Goal: Information Seeking & Learning: Learn about a topic

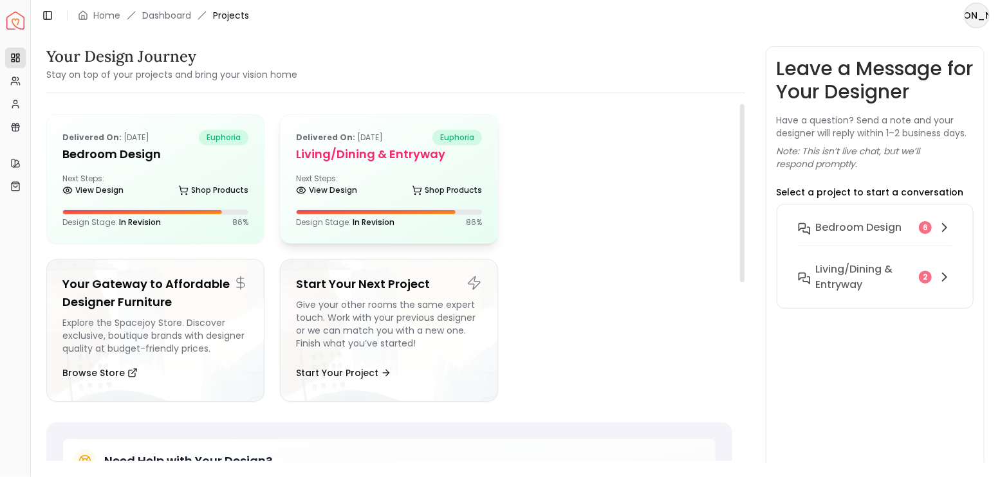
click at [355, 158] on h5 "Living/Dining & Entryway" at bounding box center [389, 154] width 186 height 18
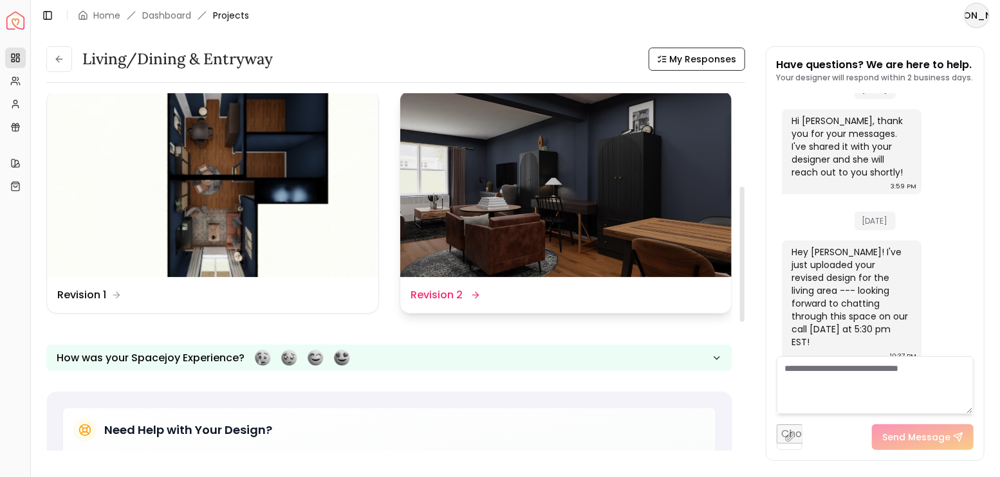
scroll to position [214, 0]
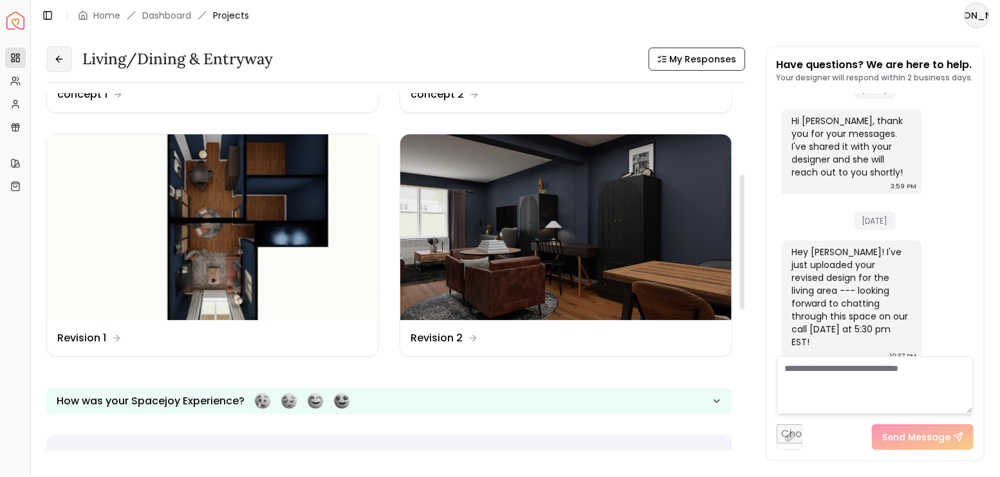
click at [63, 62] on icon at bounding box center [59, 59] width 10 height 10
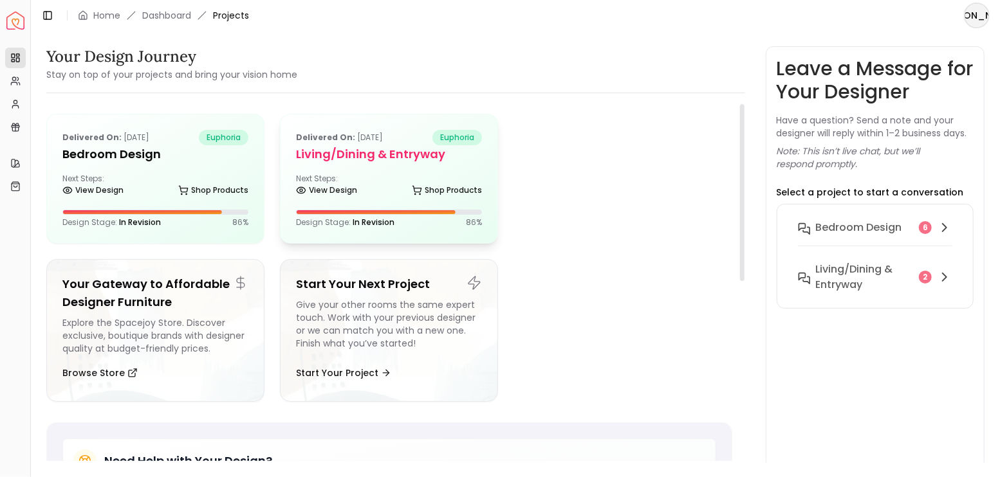
click at [333, 156] on h5 "Living/Dining & Entryway" at bounding box center [389, 154] width 186 height 18
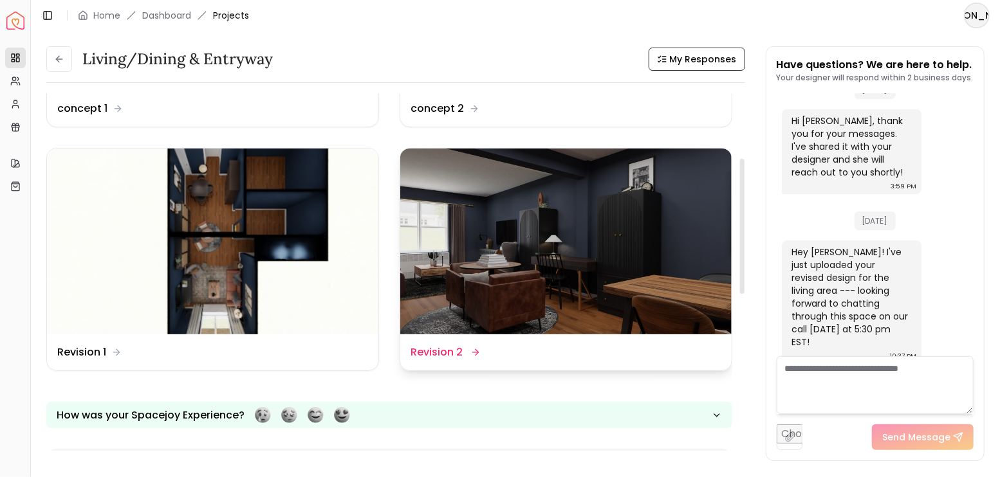
scroll to position [214, 0]
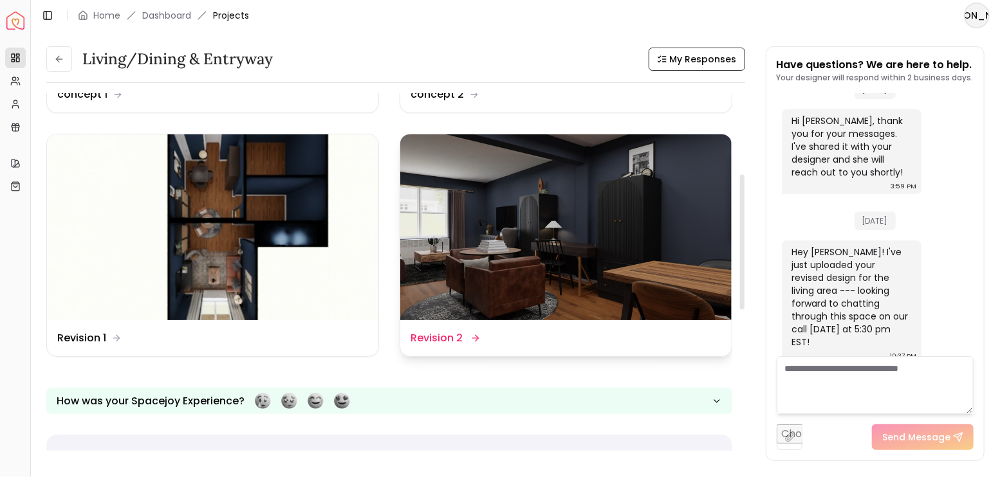
click at [577, 249] on img at bounding box center [565, 227] width 331 height 187
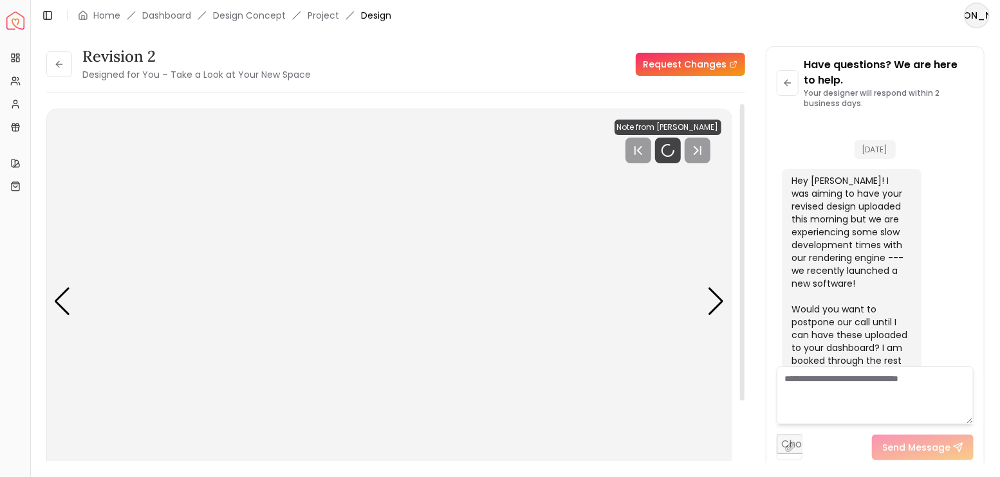
scroll to position [2693, 0]
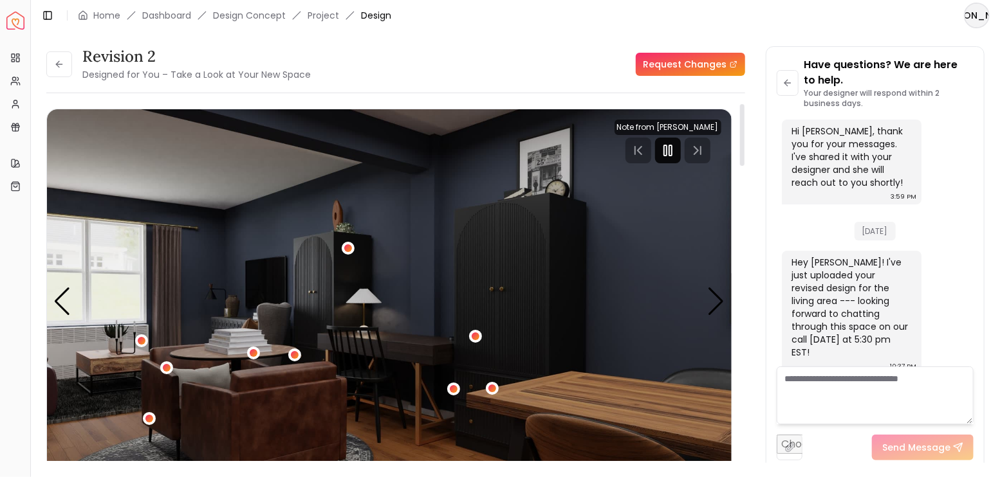
click at [665, 158] on div at bounding box center [668, 151] width 26 height 26
click at [725, 310] on img "1 / 7" at bounding box center [389, 301] width 685 height 385
click at [719, 306] on div "Next slide" at bounding box center [716, 302] width 17 height 28
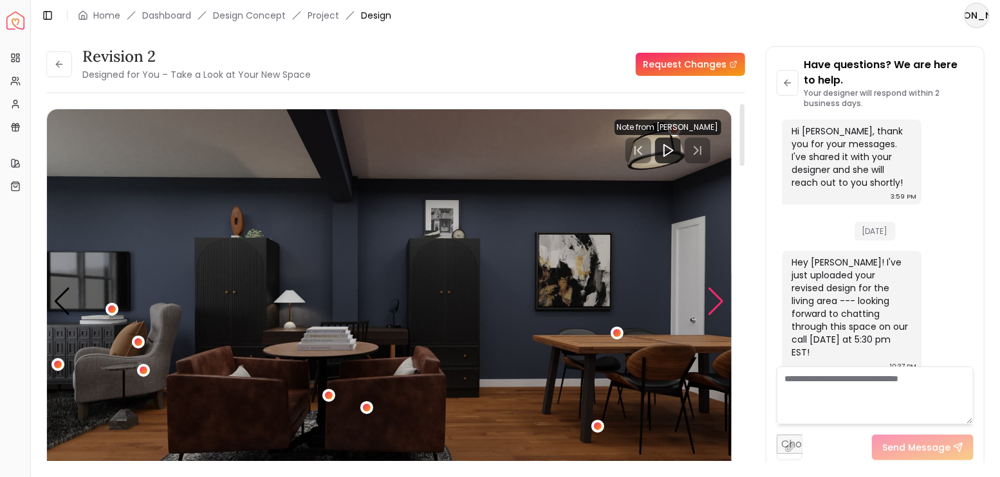
click at [719, 306] on div "Next slide" at bounding box center [716, 302] width 17 height 28
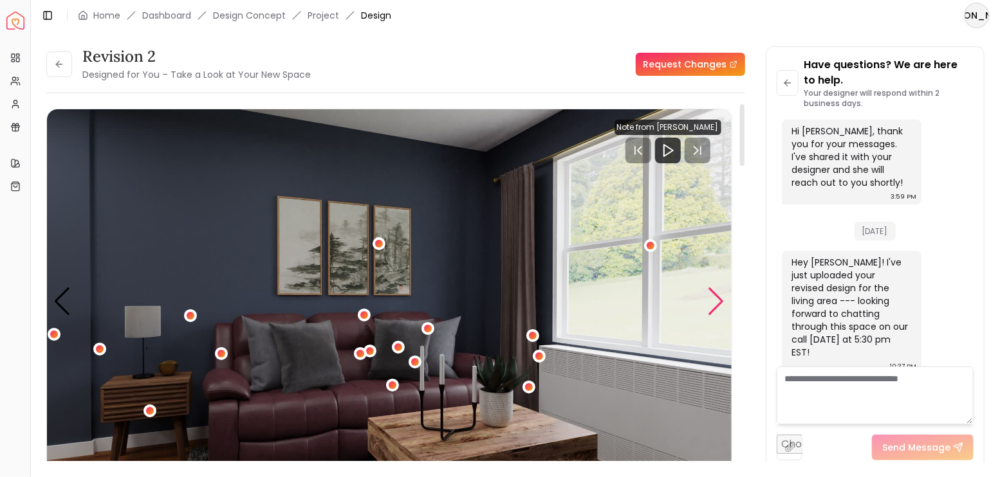
click at [719, 306] on div "Next slide" at bounding box center [716, 302] width 17 height 28
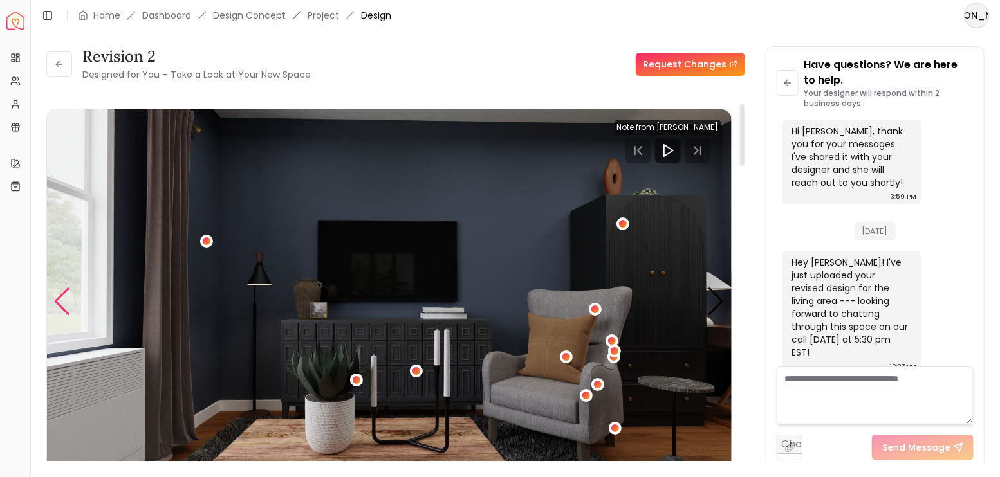
click at [61, 297] on div "Previous slide" at bounding box center [61, 302] width 17 height 28
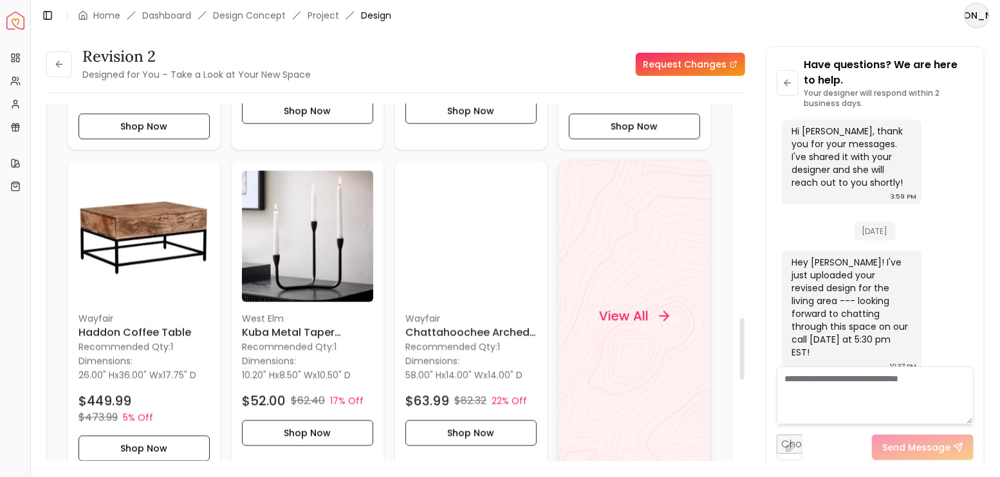
scroll to position [1458, 0]
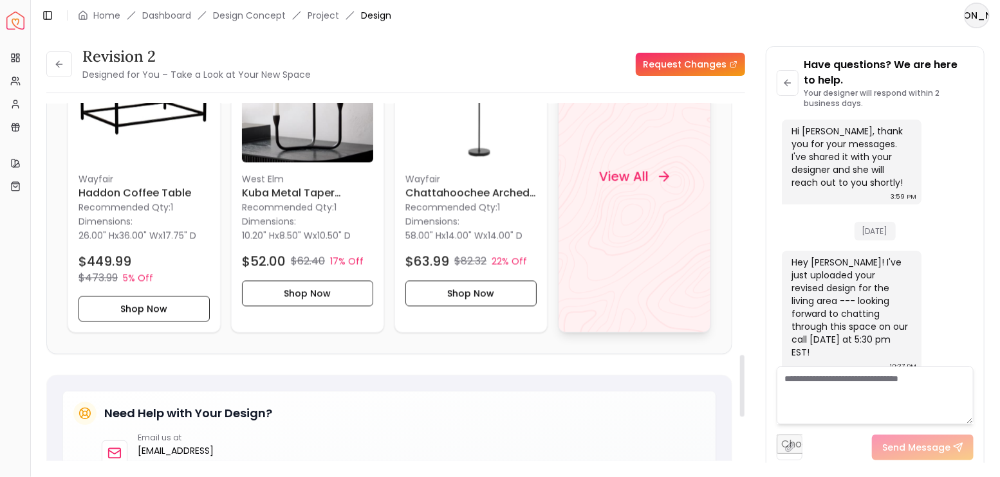
click at [658, 226] on div "View All" at bounding box center [634, 177] width 153 height 313
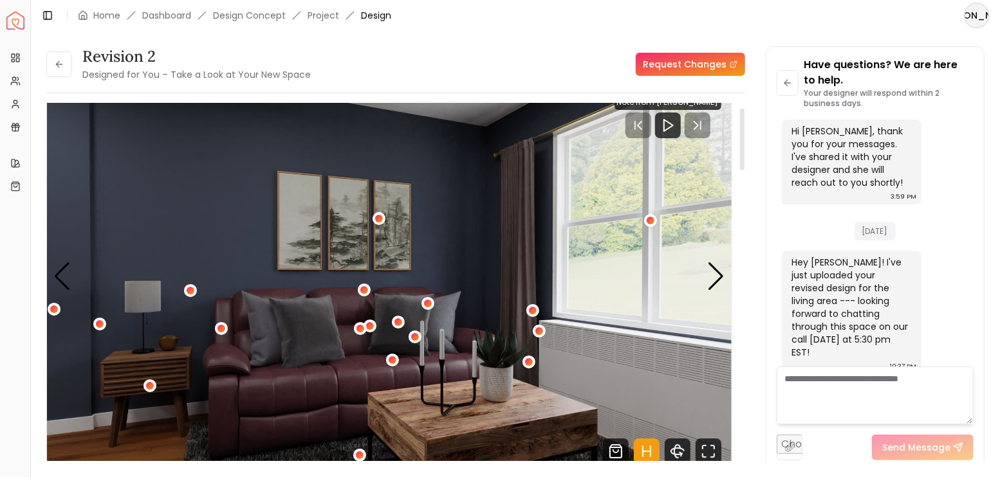
scroll to position [42, 0]
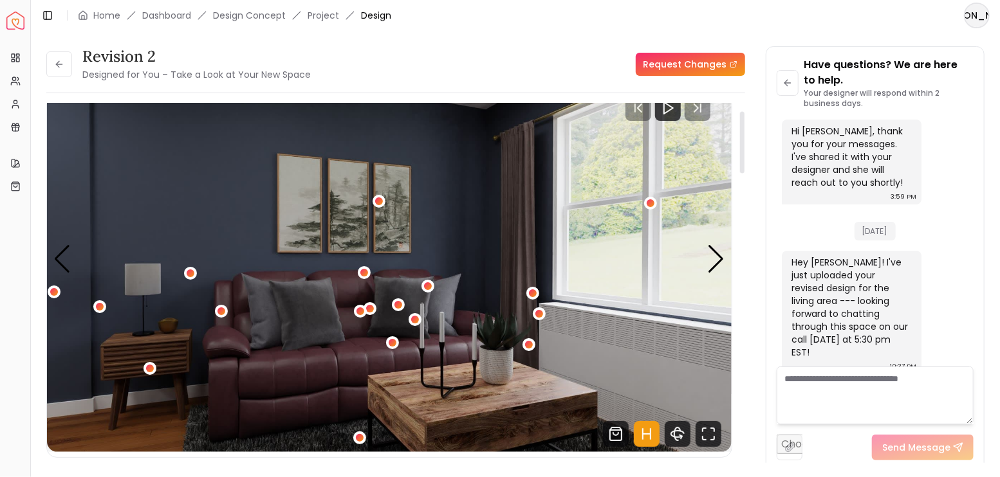
click at [649, 429] on icon "Hotspots Toggle" at bounding box center [647, 434] width 26 height 26
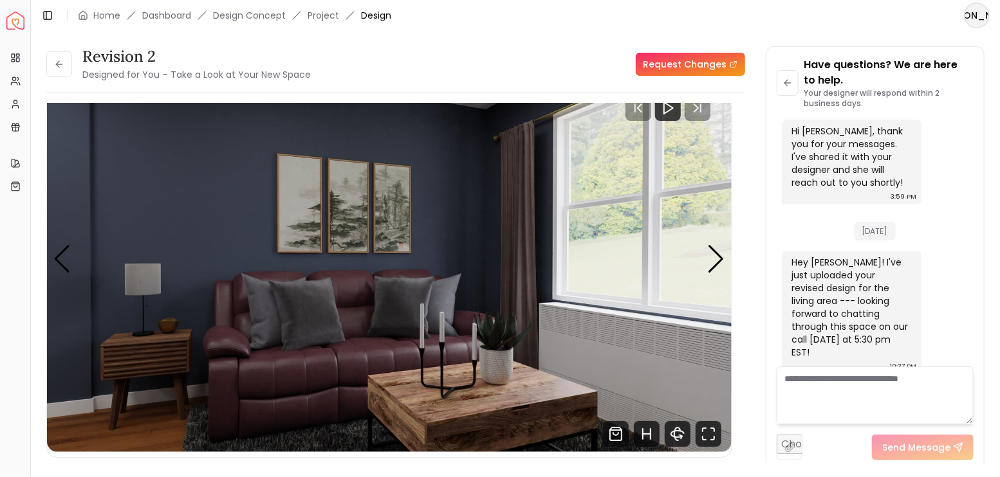
click at [367, 62] on div "Revision 2 Designed for You – Take a Look at Your New Space Request Changes" at bounding box center [395, 64] width 699 height 36
click at [60, 59] on icon at bounding box center [59, 64] width 10 height 10
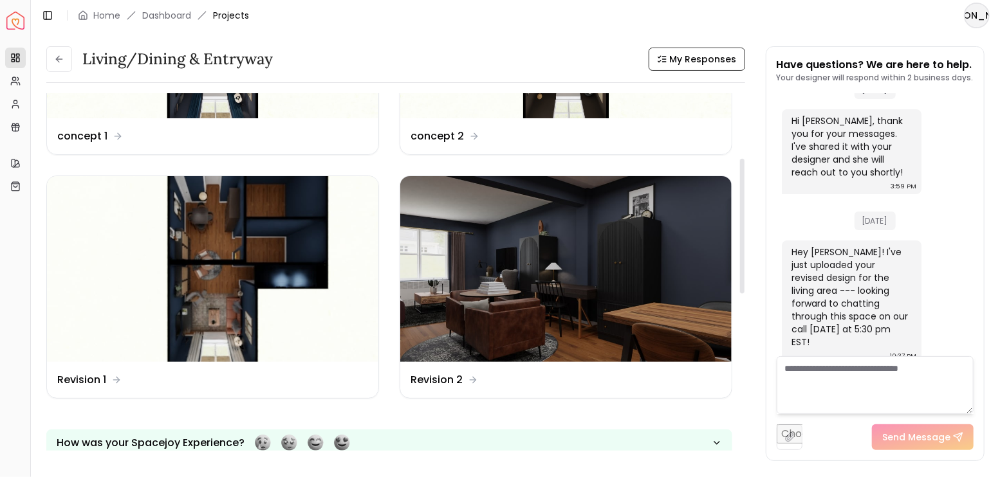
scroll to position [171, 0]
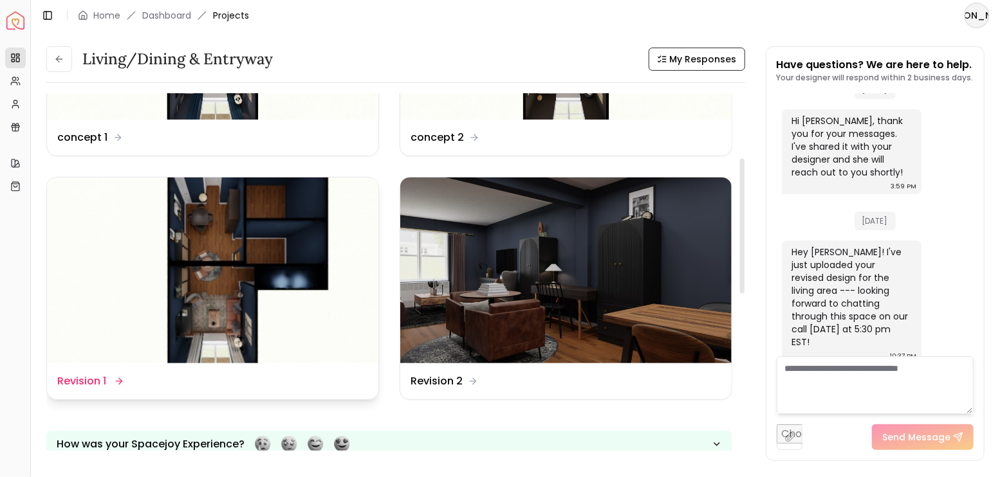
click at [299, 255] on img at bounding box center [212, 271] width 331 height 187
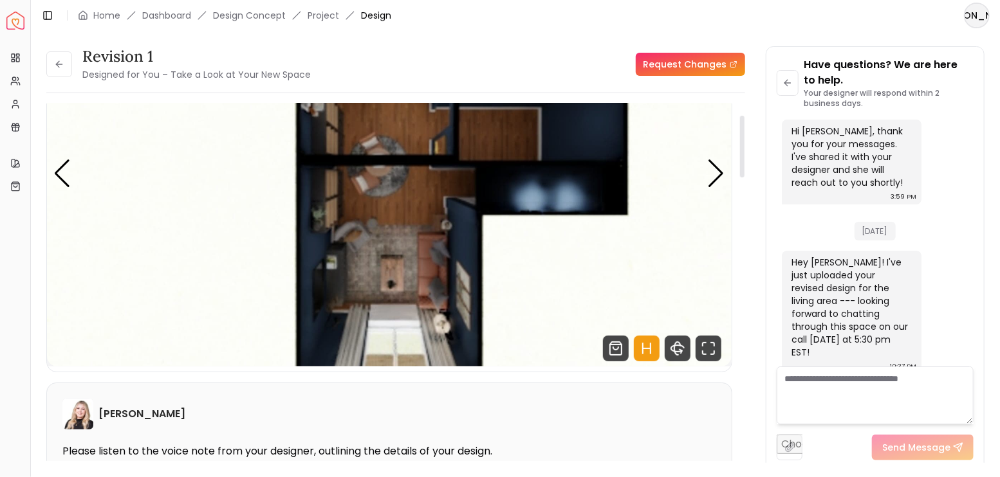
scroll to position [129, 0]
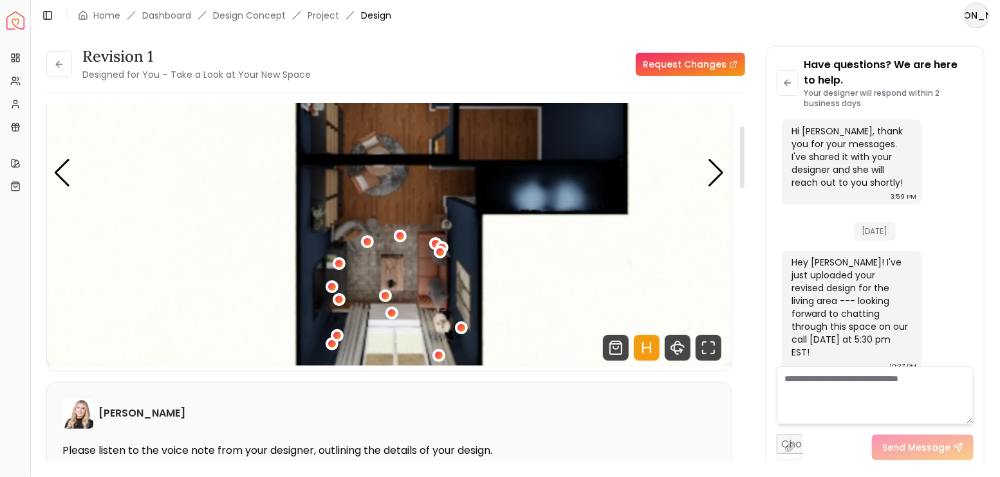
click at [647, 344] on icon "Hotspots Toggle" at bounding box center [647, 348] width 26 height 26
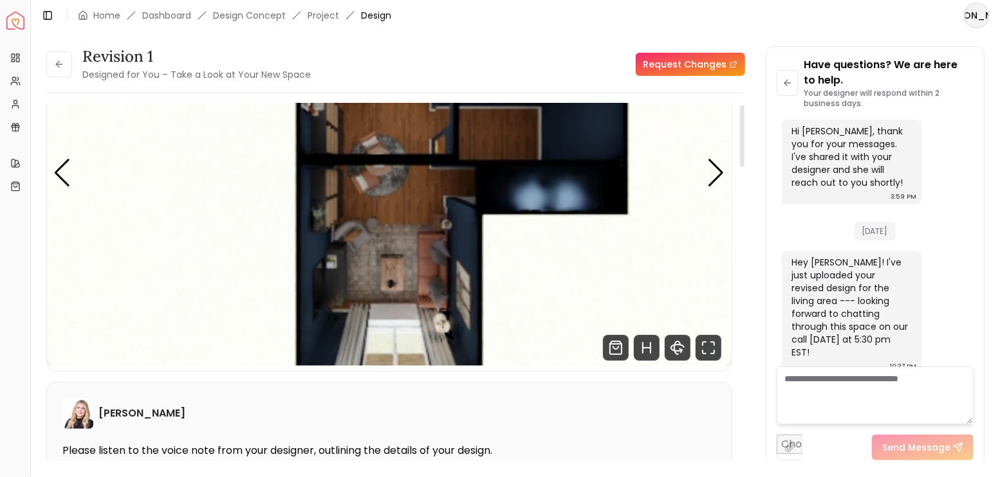
scroll to position [0, 0]
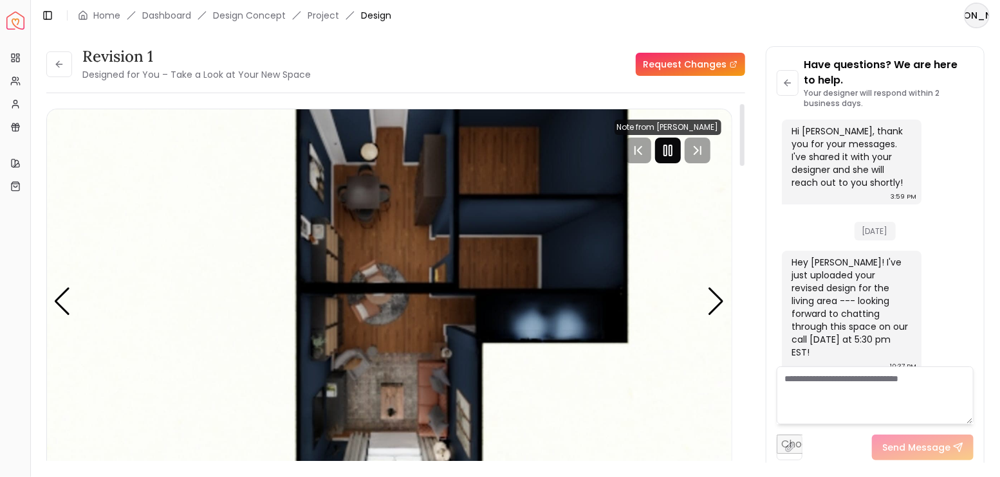
click at [670, 157] on icon "Pause" at bounding box center [667, 150] width 15 height 15
click at [64, 68] on icon at bounding box center [59, 64] width 10 height 10
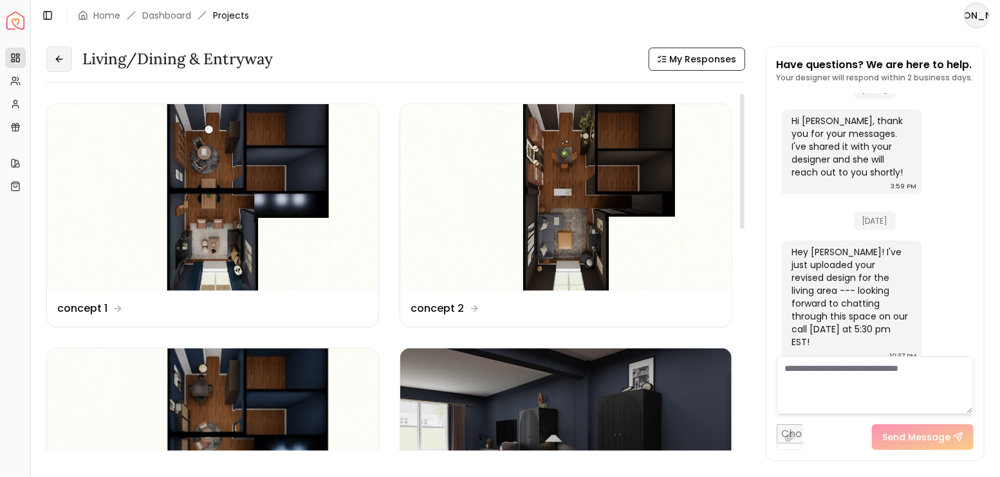
click at [62, 54] on icon at bounding box center [59, 59] width 10 height 10
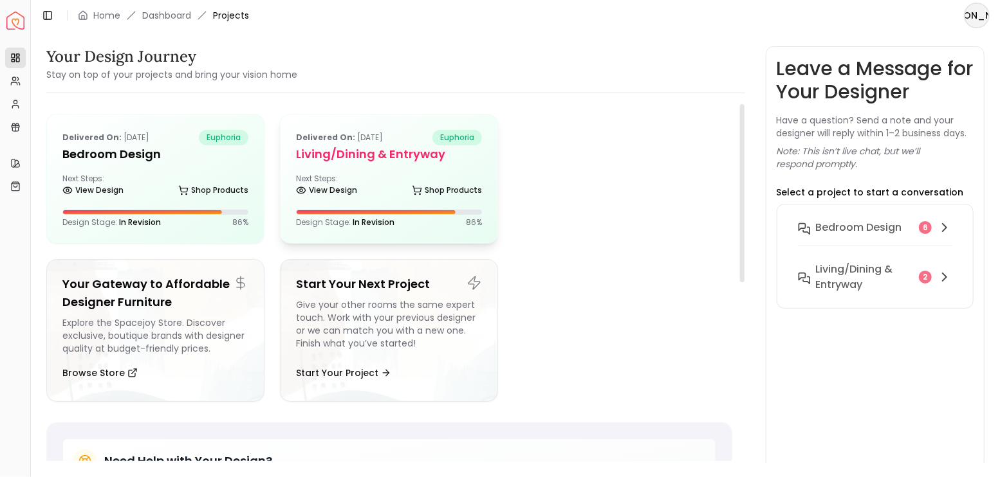
click at [402, 176] on div "Next Steps: View Design Shop Products" at bounding box center [389, 187] width 186 height 26
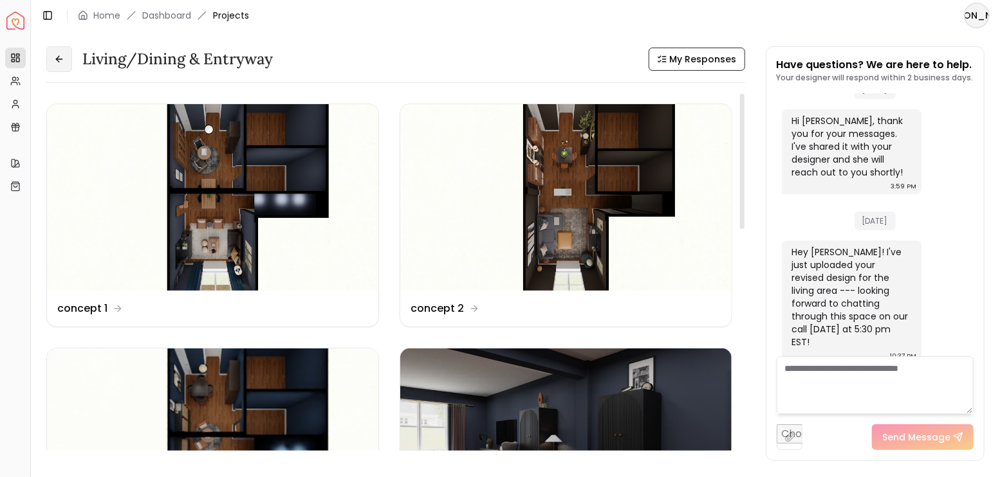
click at [69, 55] on button at bounding box center [59, 59] width 26 height 26
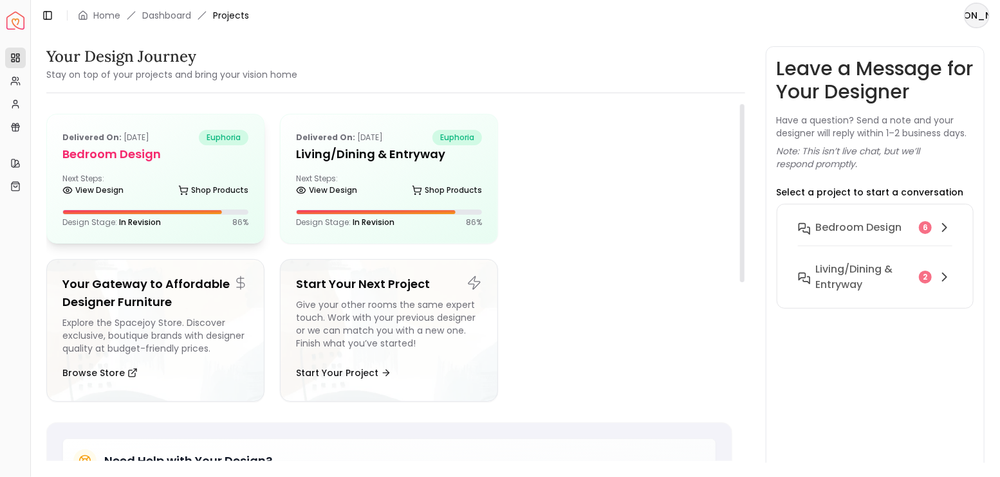
click at [149, 174] on div "Next Steps: View Design Shop Products" at bounding box center [155, 187] width 186 height 26
click at [155, 178] on div "Next Steps: View Design Shop Products" at bounding box center [155, 187] width 186 height 26
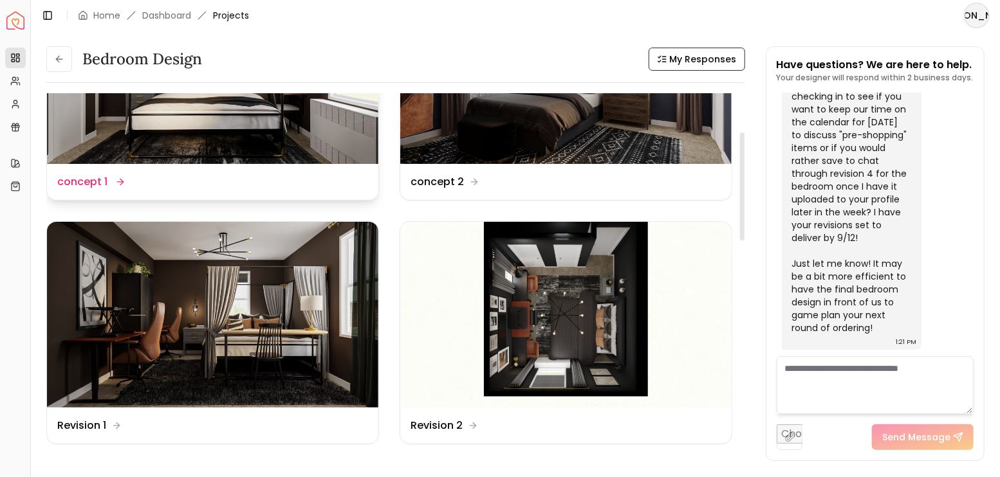
scroll to position [129, 0]
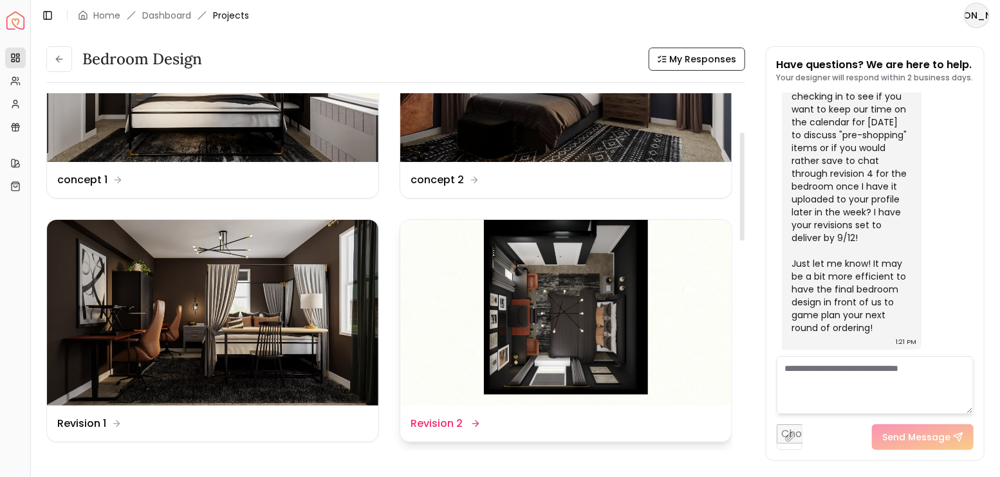
click at [560, 284] on img at bounding box center [565, 313] width 331 height 187
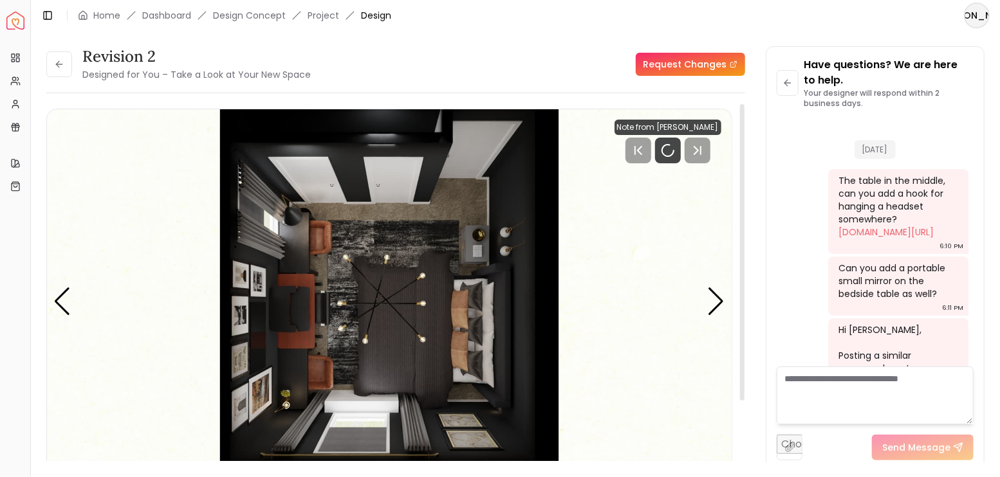
scroll to position [3642, 0]
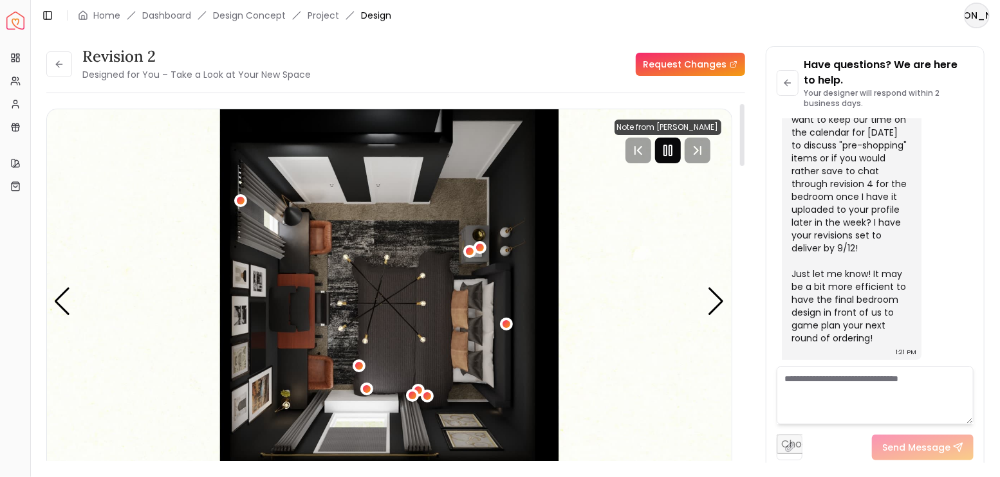
click at [667, 157] on icon "Pause" at bounding box center [667, 150] width 15 height 15
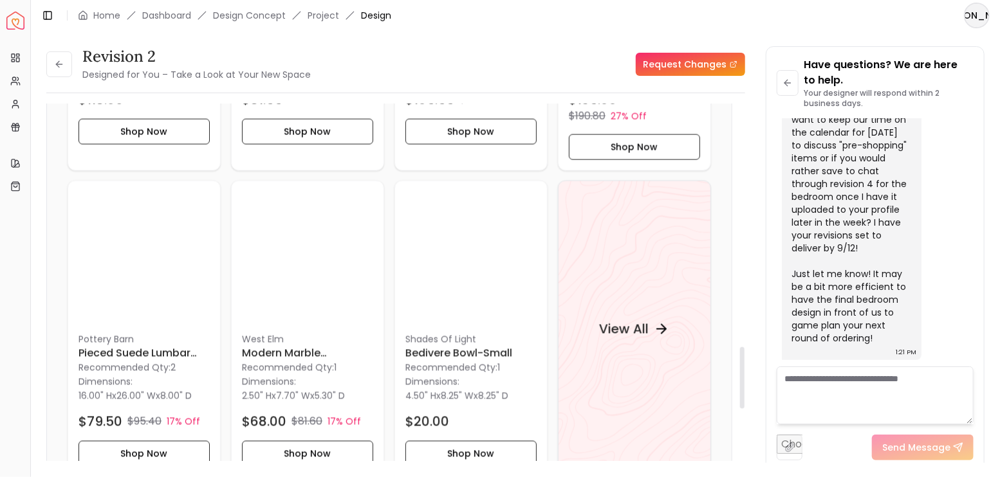
scroll to position [1416, 0]
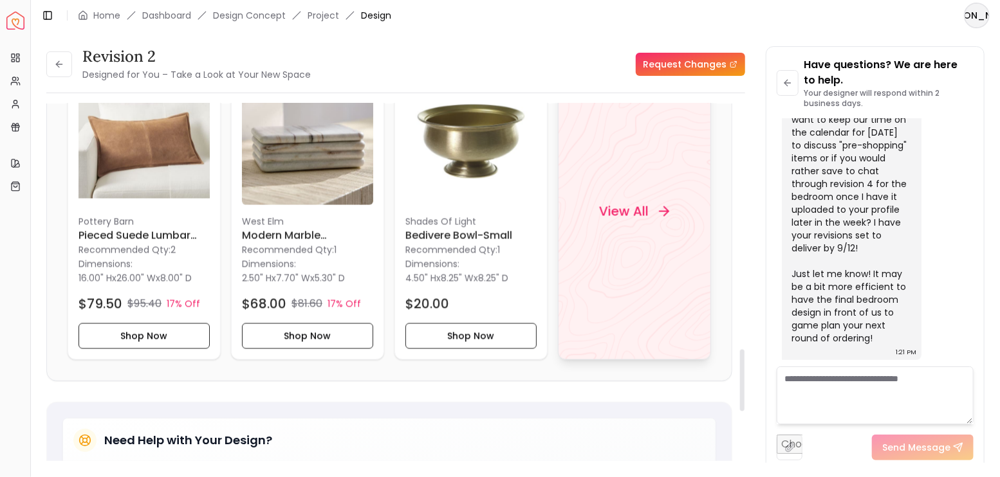
click at [651, 192] on div "View All" at bounding box center [634, 211] width 101 height 39
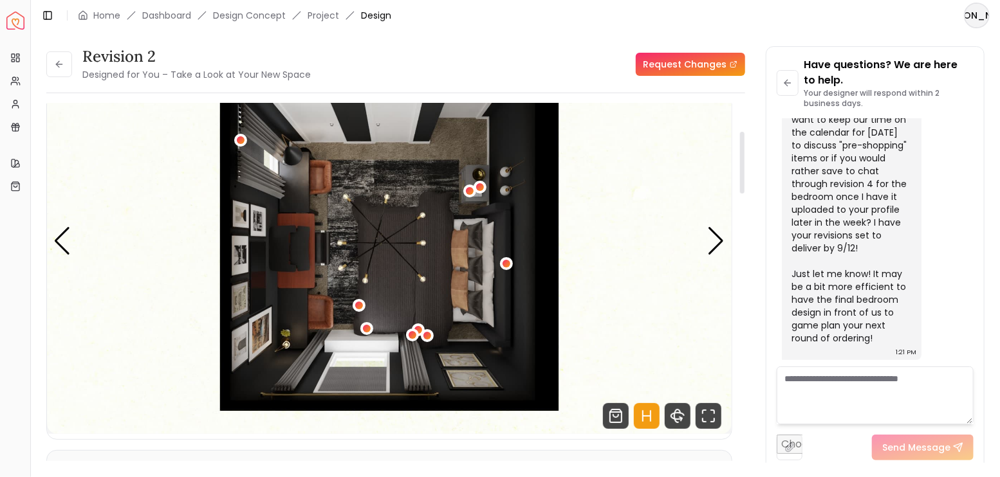
scroll to position [0, 0]
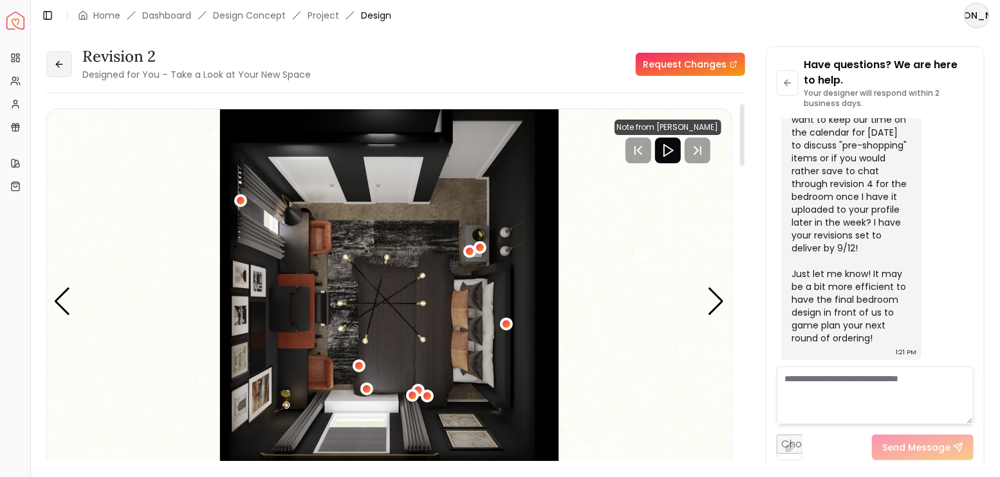
click at [59, 63] on icon at bounding box center [59, 64] width 10 height 10
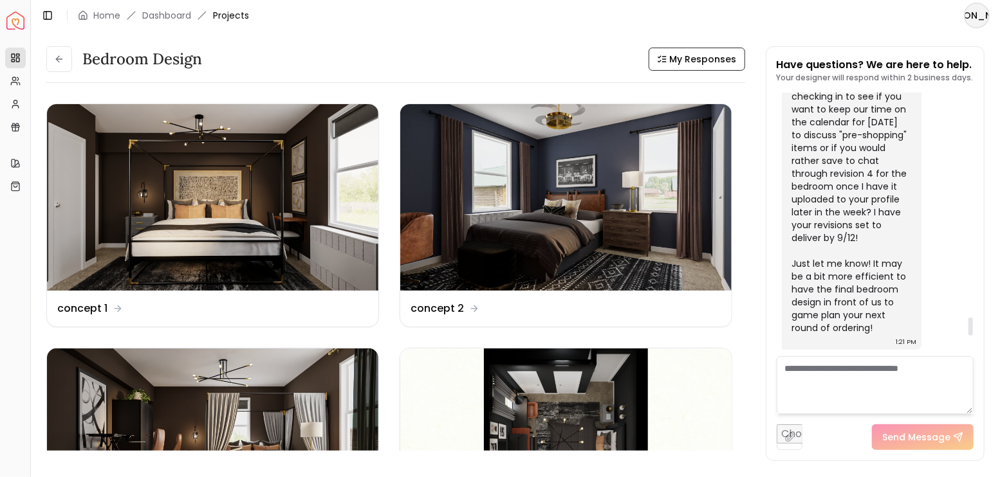
scroll to position [3626, 0]
click at [56, 51] on button at bounding box center [59, 59] width 26 height 26
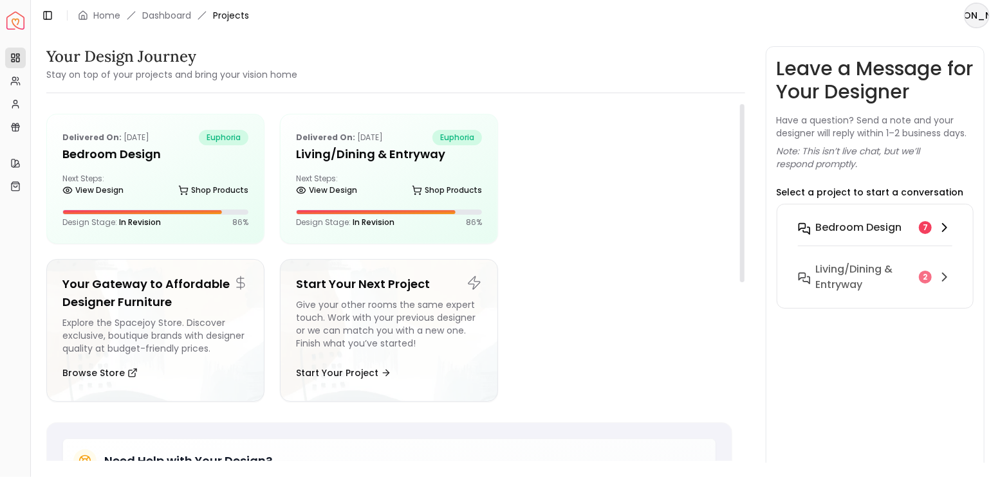
click at [862, 226] on h6 "Bedroom design" at bounding box center [859, 227] width 86 height 15
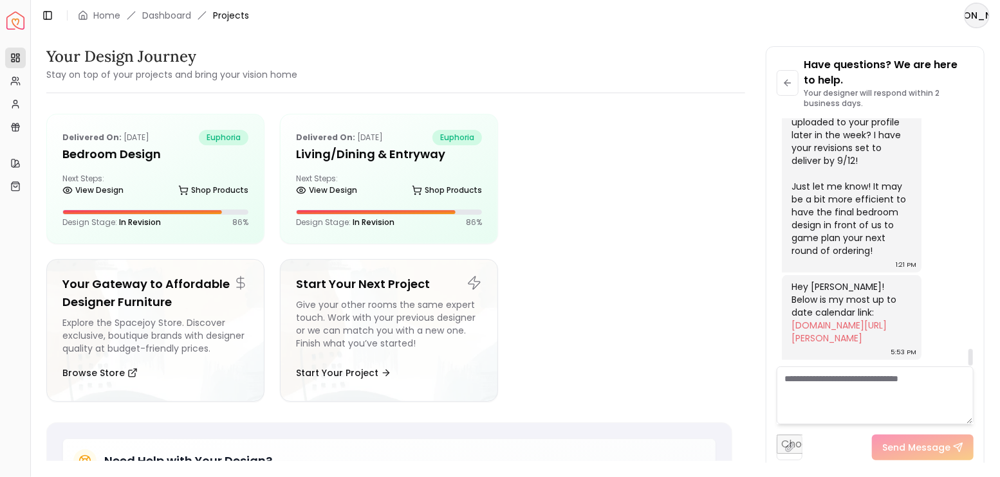
scroll to position [3372, 0]
click at [852, 326] on link "calendly.com/hannah-james-ehy/30min" at bounding box center [839, 332] width 95 height 26
click at [844, 391] on textarea at bounding box center [876, 396] width 198 height 58
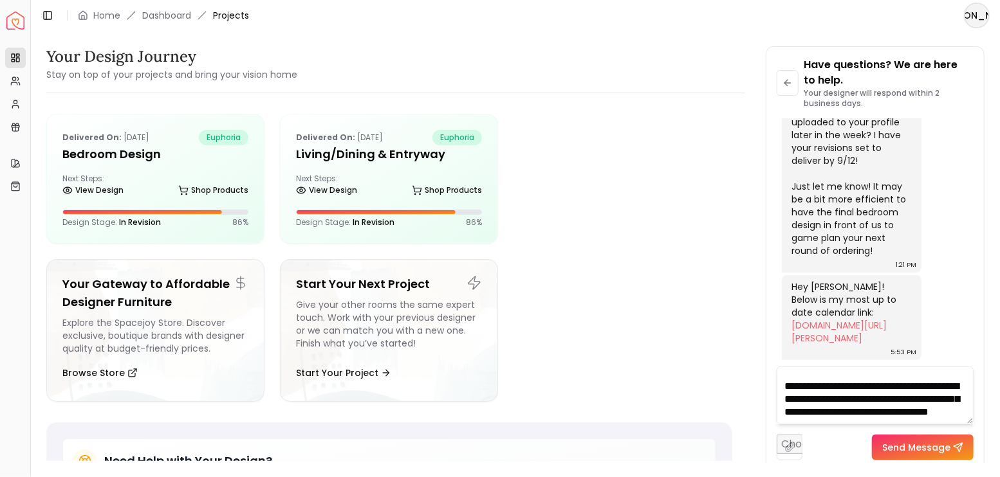
scroll to position [64, 0]
type textarea "**********"
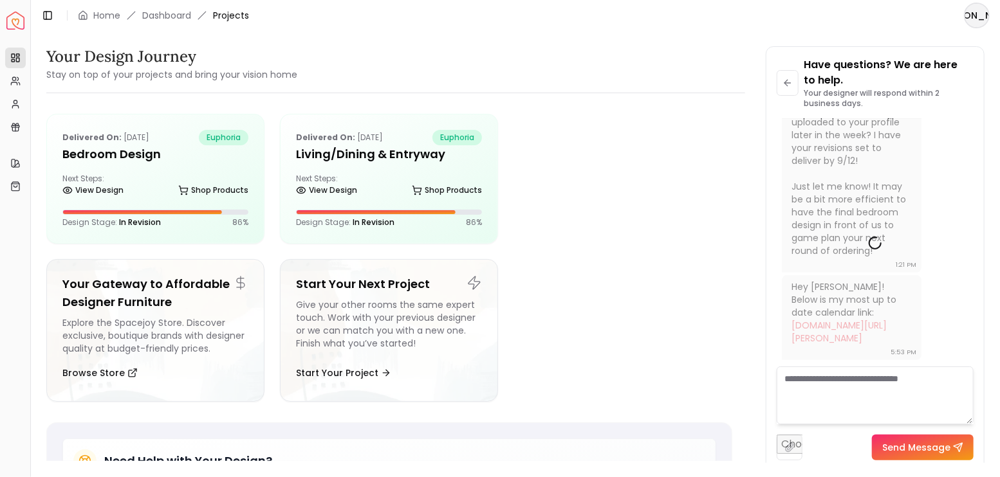
scroll to position [0, 0]
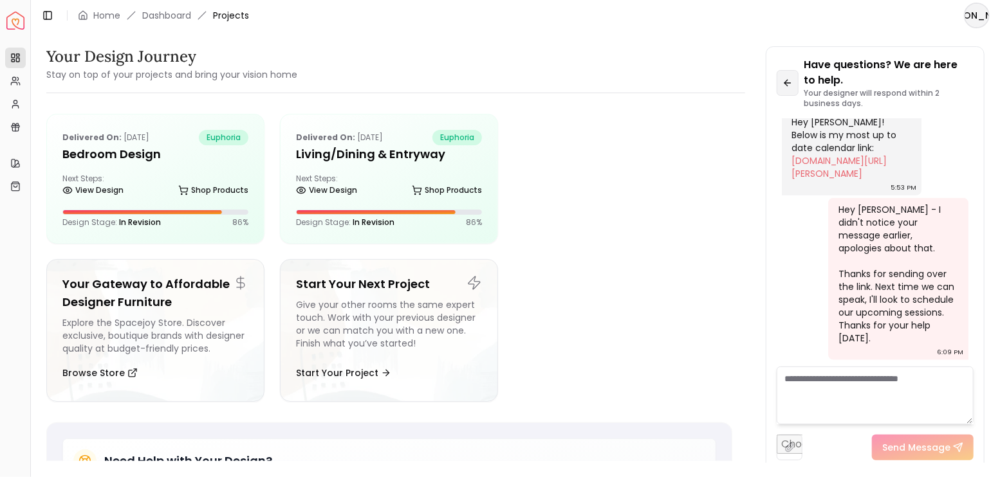
click at [788, 80] on icon at bounding box center [785, 83] width 3 height 6
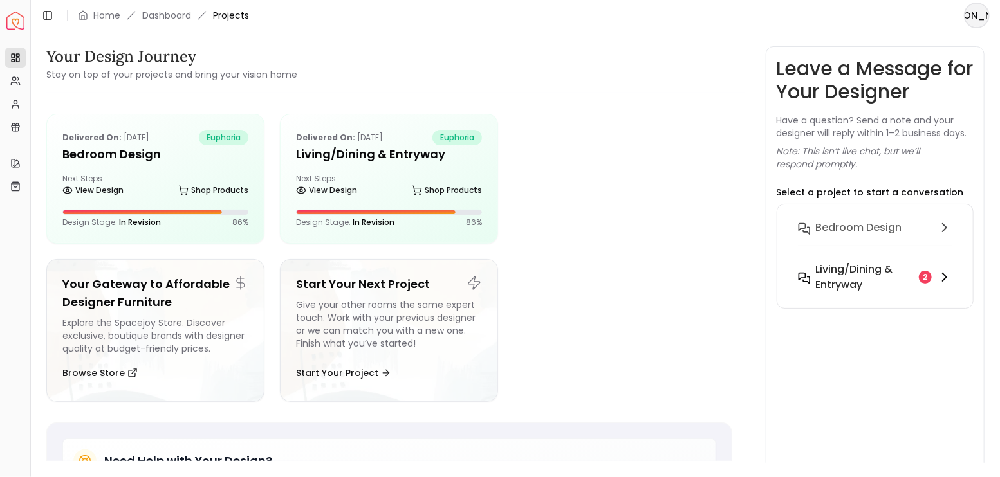
click at [875, 268] on h6 "Living/Dining & Entryway" at bounding box center [865, 277] width 98 height 31
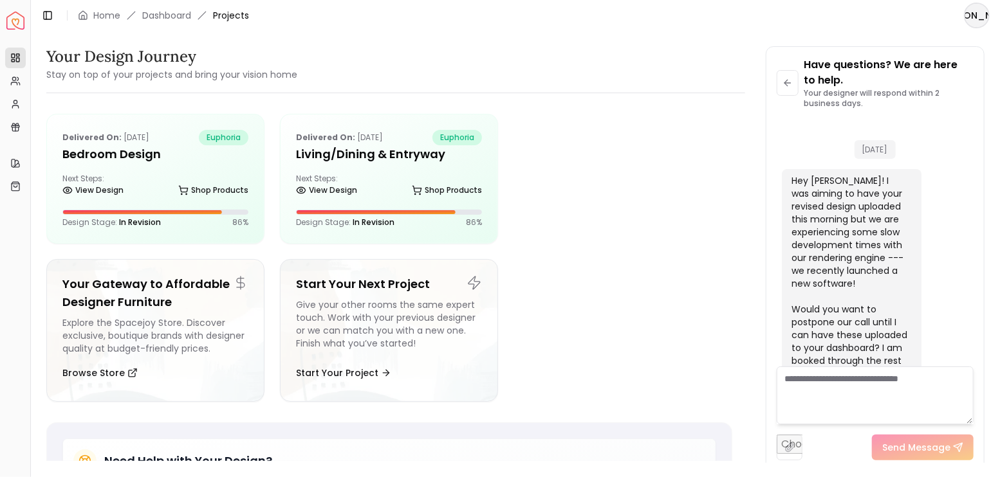
scroll to position [2693, 0]
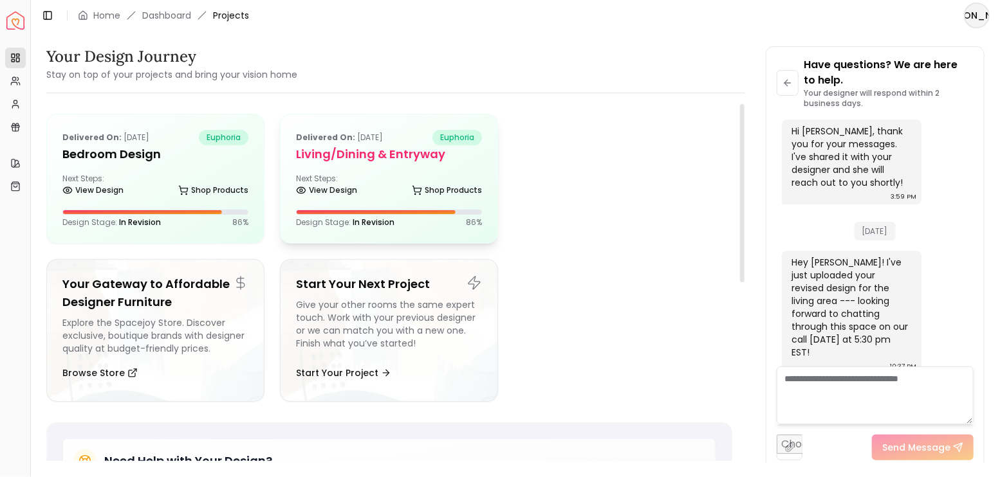
click at [476, 159] on h5 "Living/Dining & Entryway" at bounding box center [389, 154] width 186 height 18
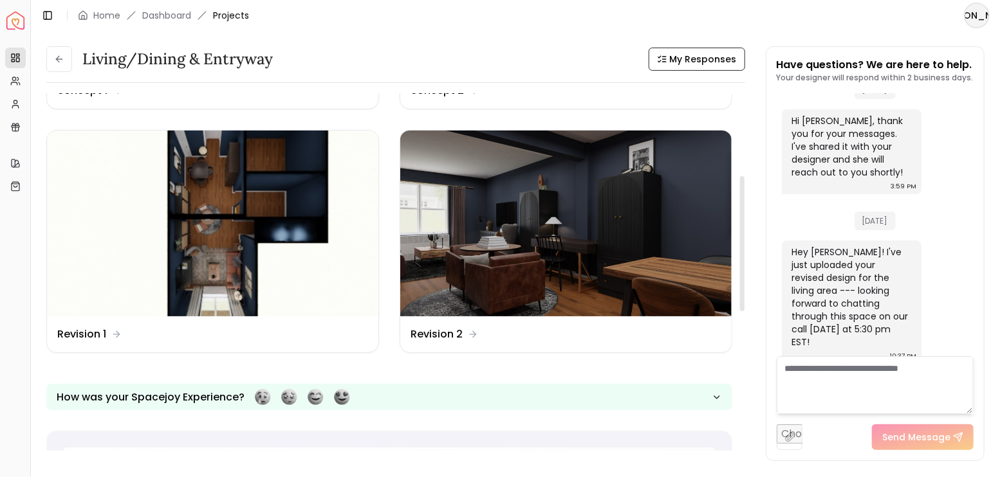
scroll to position [214, 0]
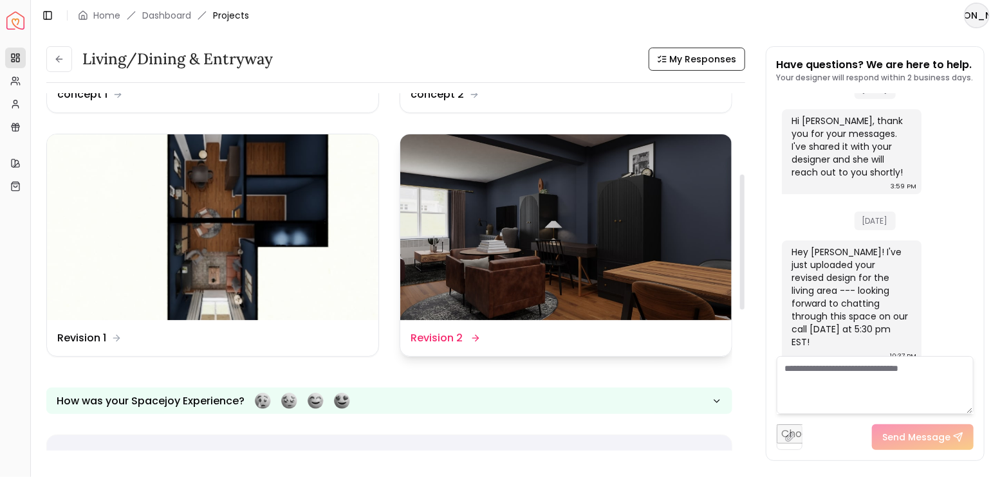
click at [669, 232] on img at bounding box center [565, 227] width 331 height 187
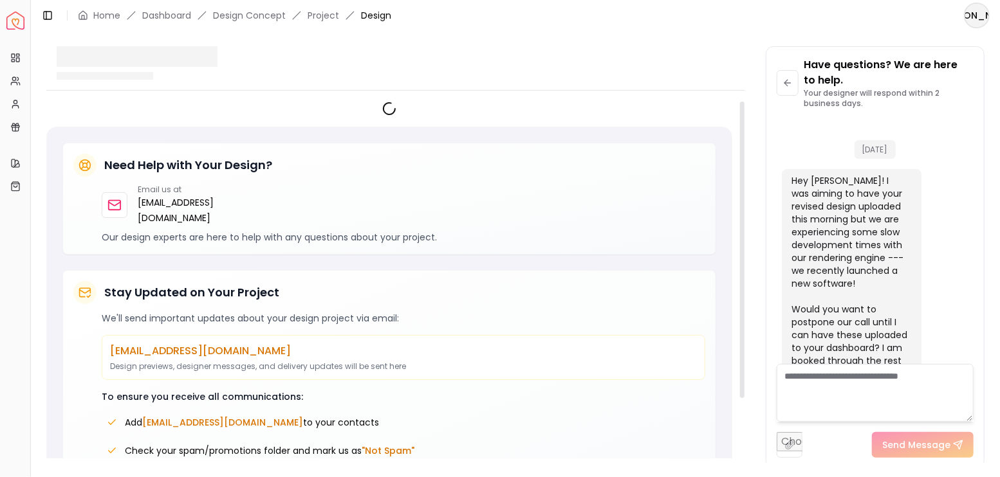
scroll to position [2693, 0]
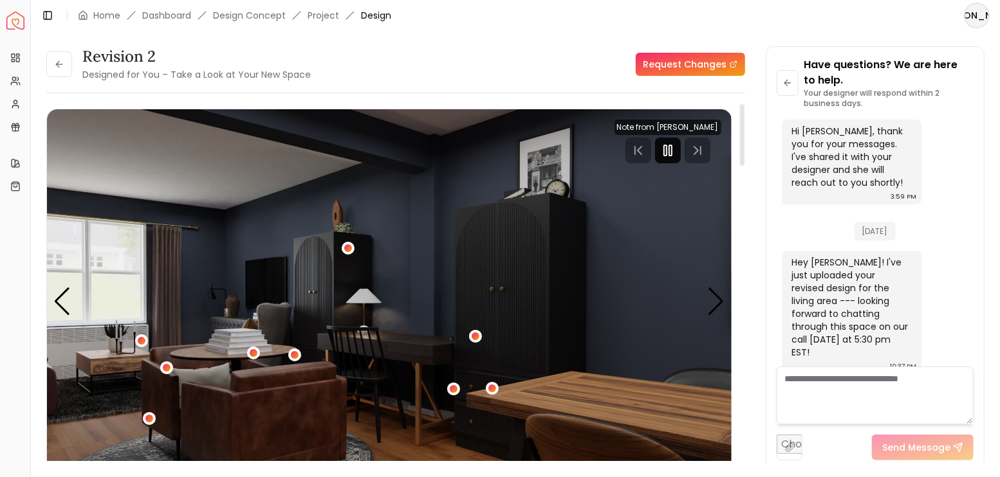
click at [672, 153] on rect "Pause" at bounding box center [670, 150] width 3 height 10
click at [63, 62] on button at bounding box center [59, 64] width 26 height 26
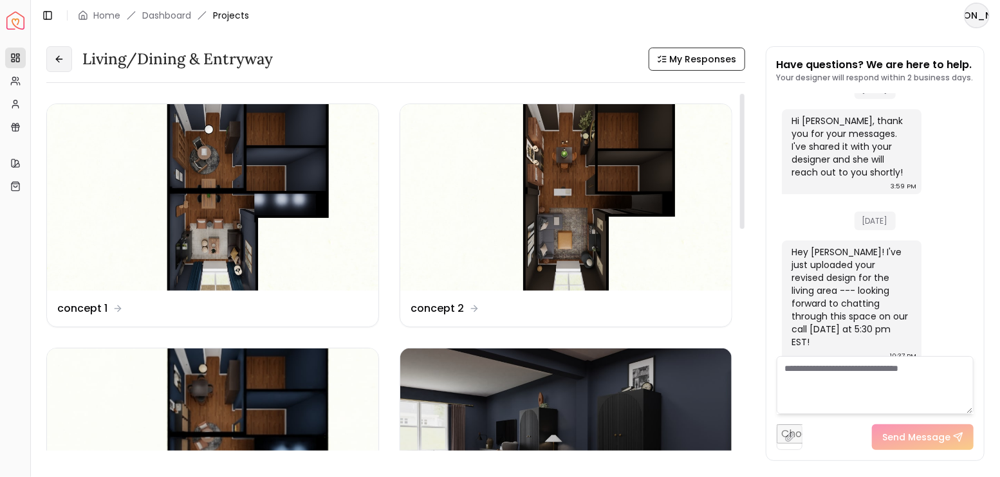
click at [57, 64] on button at bounding box center [59, 59] width 26 height 26
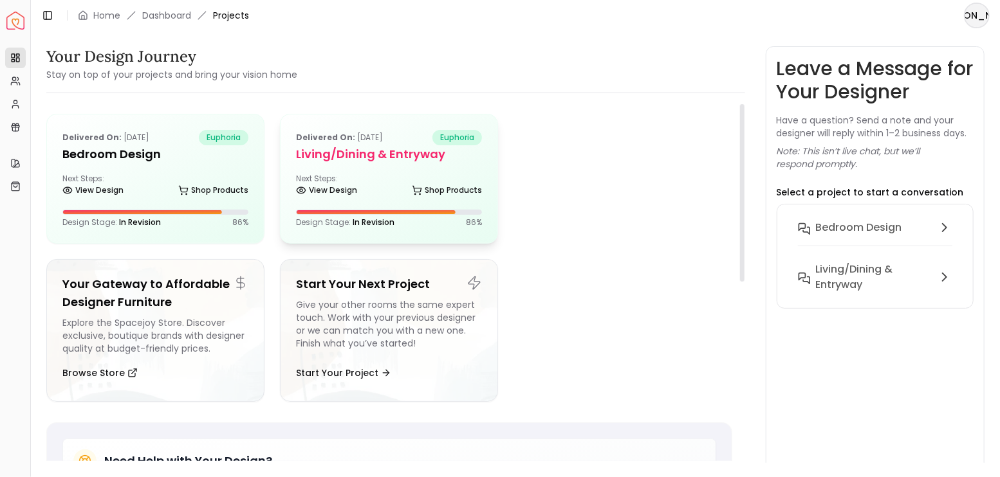
click at [394, 171] on div "Delivered on: Jul 22, 2025 euphoria Living/Dining & Entryway Next Steps: View D…" at bounding box center [389, 179] width 217 height 129
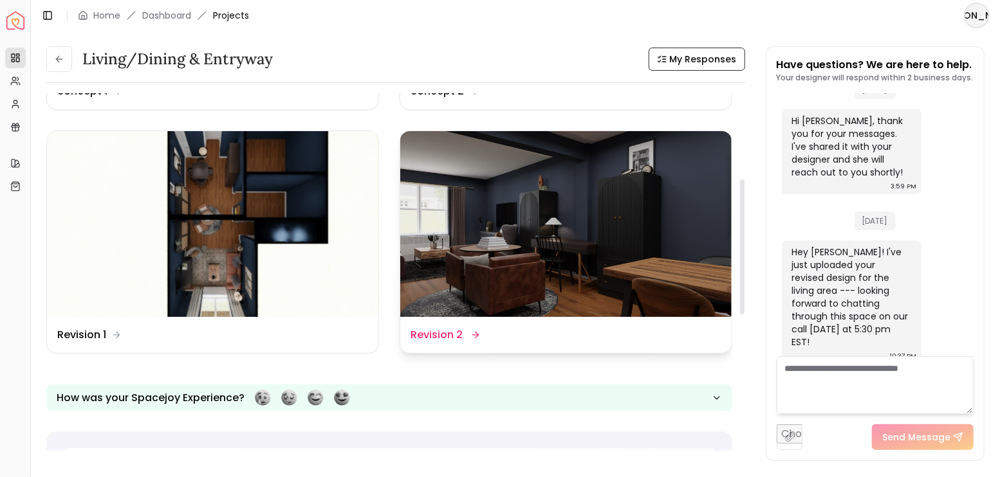
scroll to position [214, 0]
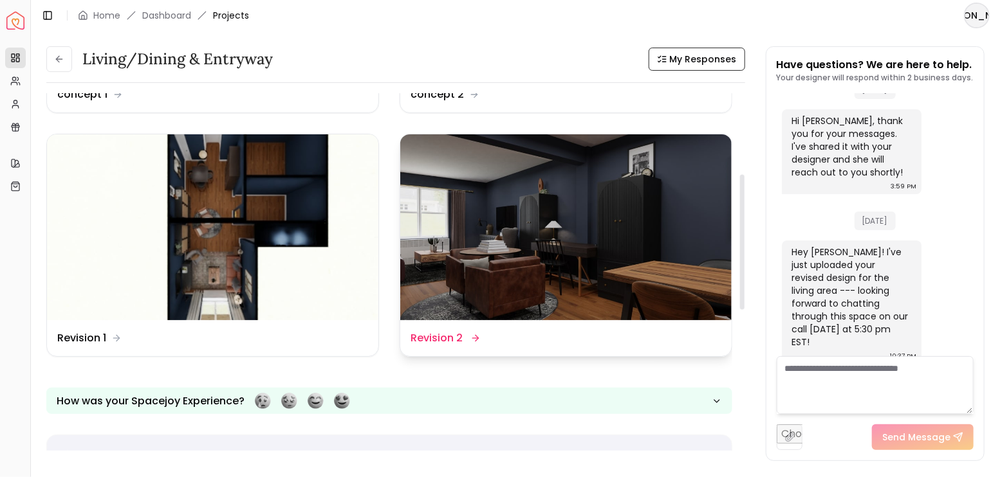
click at [652, 219] on img at bounding box center [565, 227] width 331 height 187
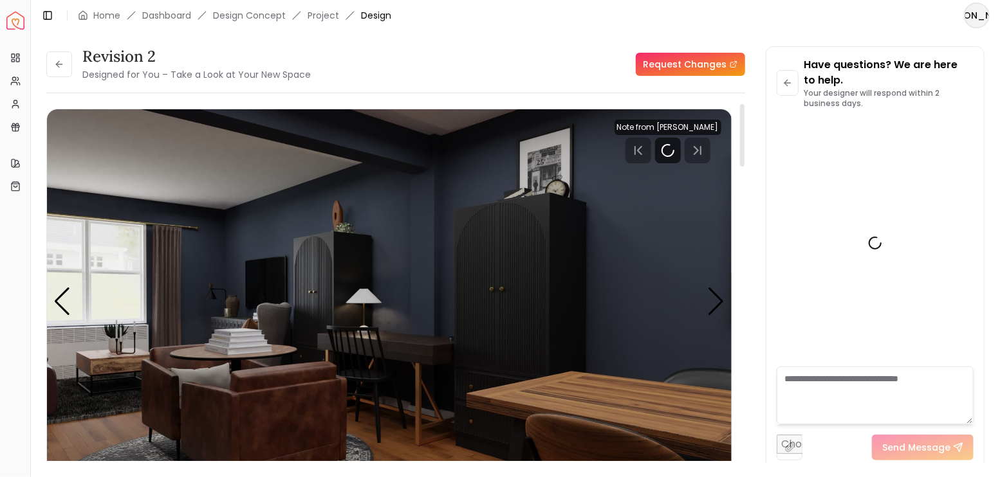
scroll to position [2693, 0]
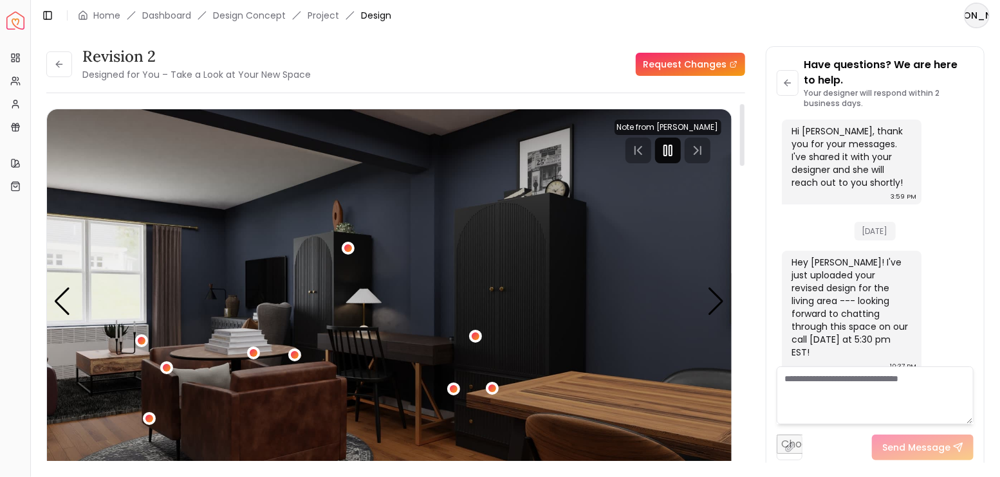
click at [664, 147] on icon "Pause" at bounding box center [667, 150] width 15 height 15
click at [715, 299] on div "Next slide" at bounding box center [716, 302] width 17 height 28
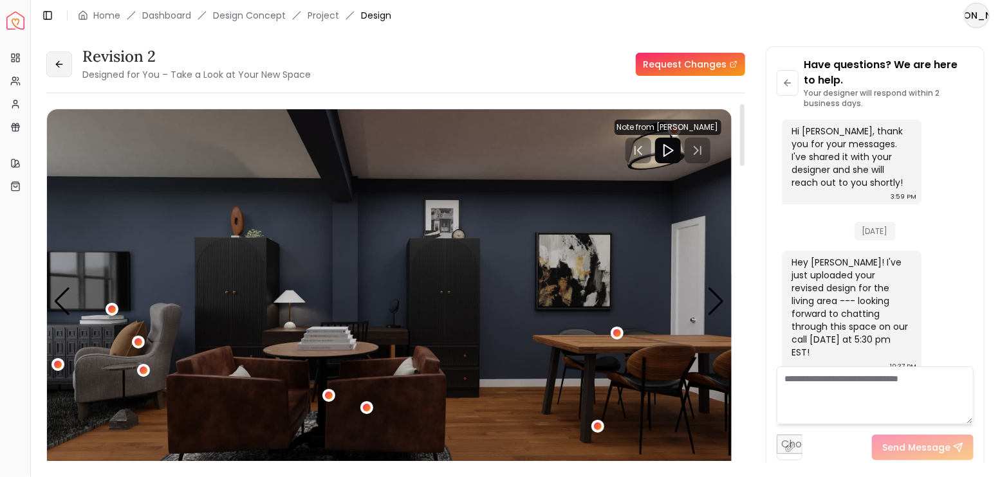
click at [62, 65] on icon at bounding box center [59, 64] width 10 height 10
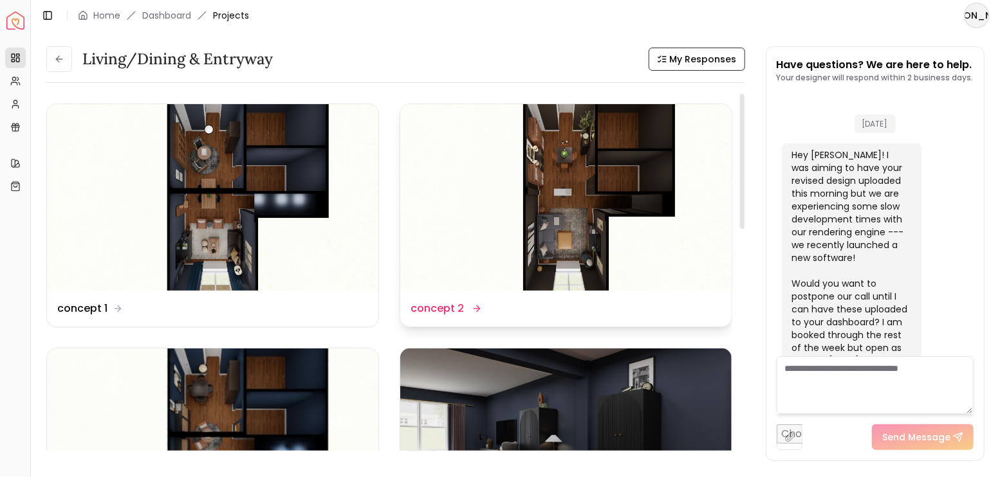
scroll to position [2677, 0]
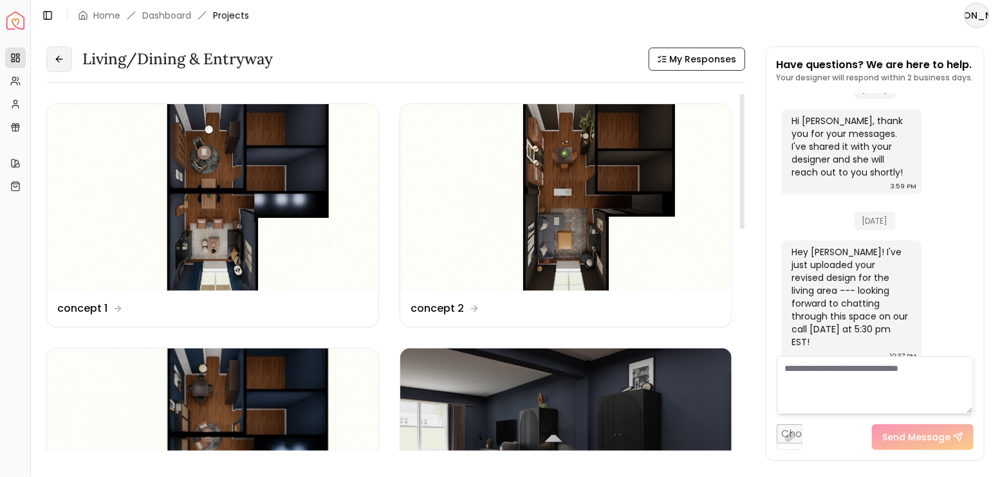
click at [65, 59] on button at bounding box center [59, 59] width 26 height 26
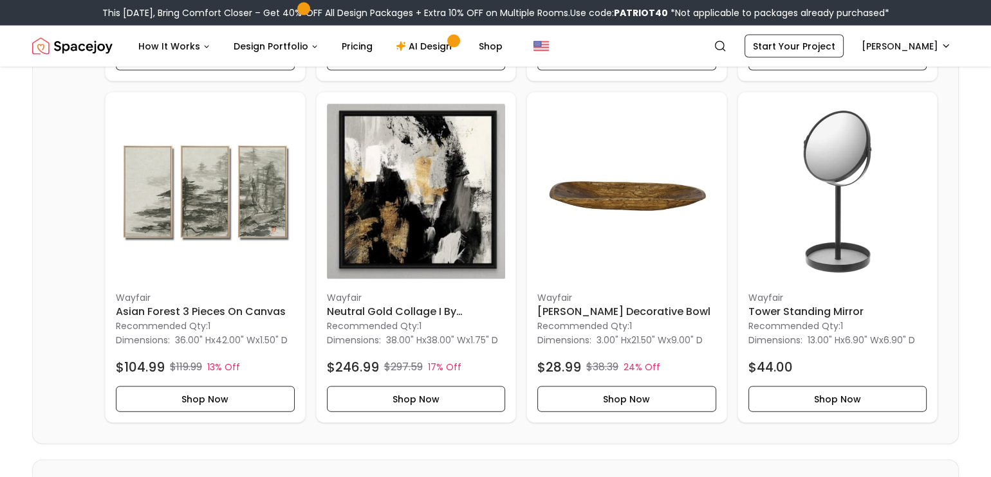
scroll to position [2831, 0]
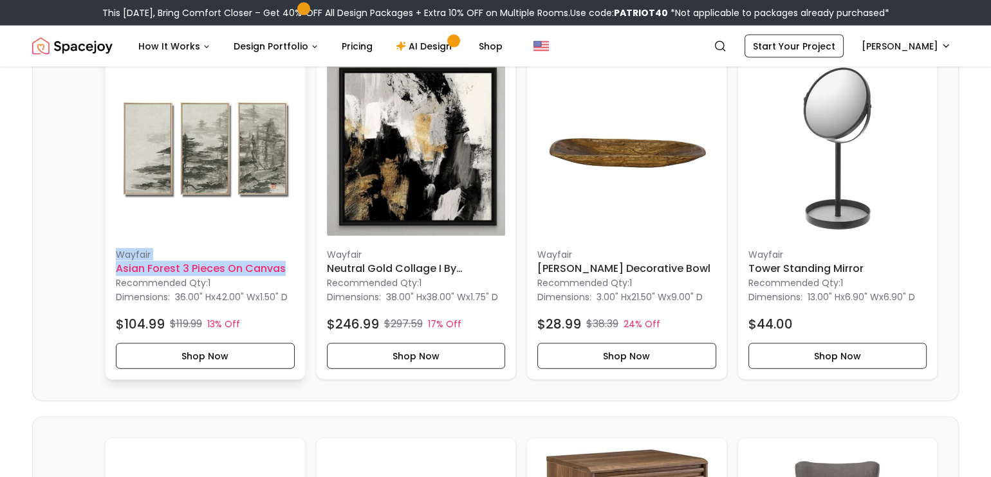
drag, startPoint x: 103, startPoint y: 302, endPoint x: 283, endPoint y: 323, distance: 181.4
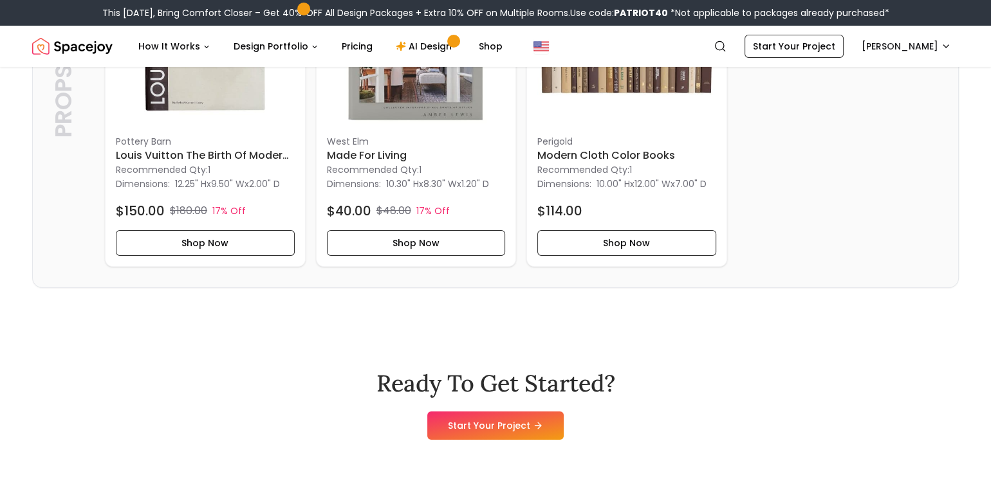
scroll to position [4790, 0]
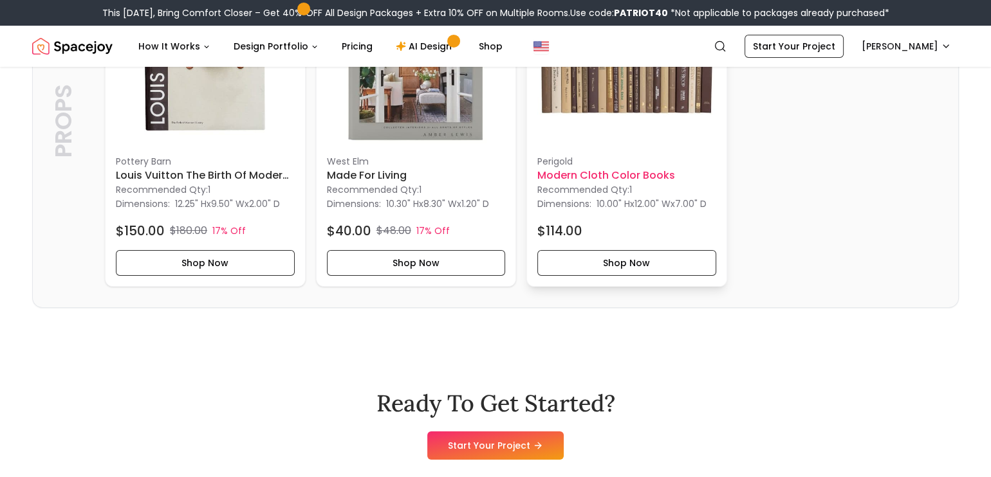
click at [655, 145] on img at bounding box center [626, 55] width 179 height 179
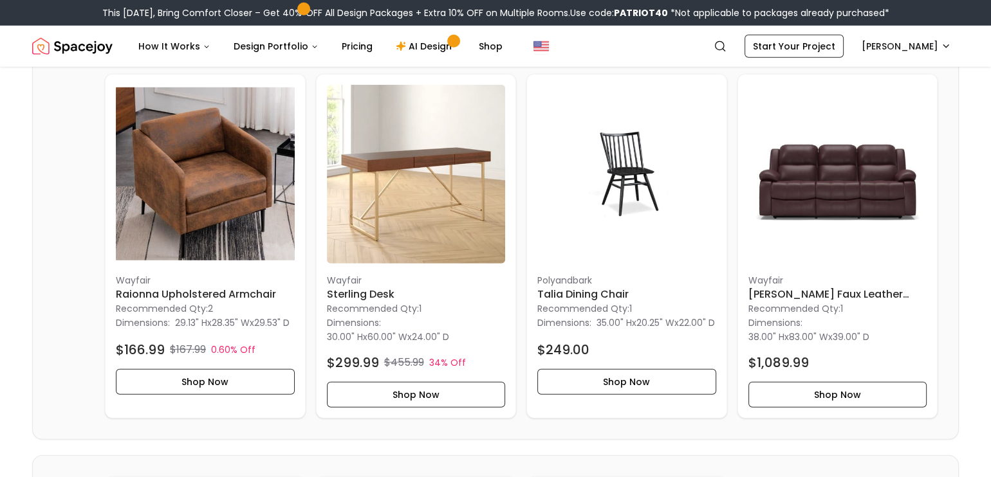
scroll to position [3903, 0]
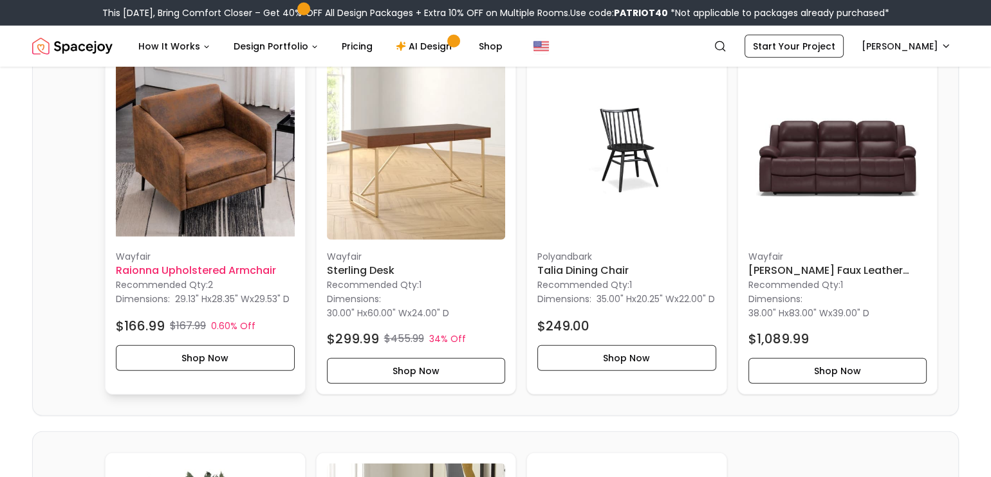
click at [243, 183] on img at bounding box center [205, 150] width 179 height 179
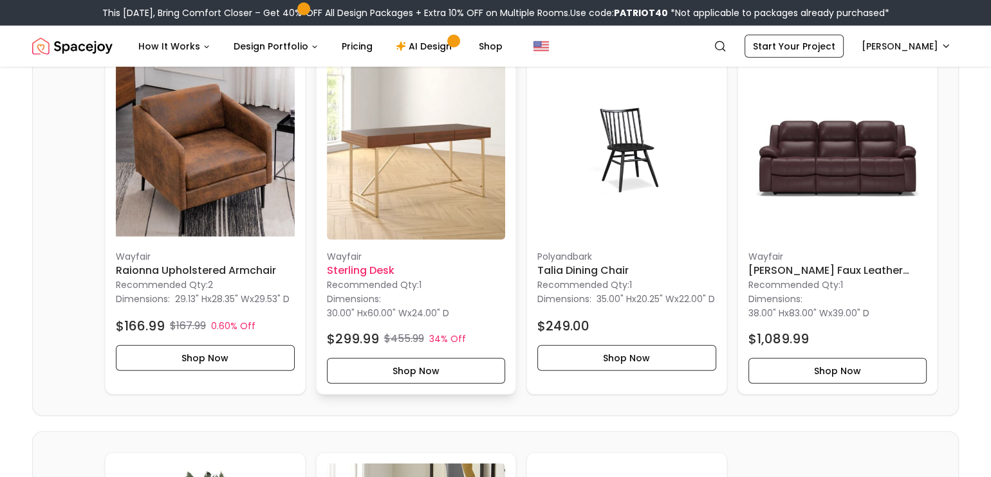
click at [468, 240] on img at bounding box center [416, 150] width 179 height 179
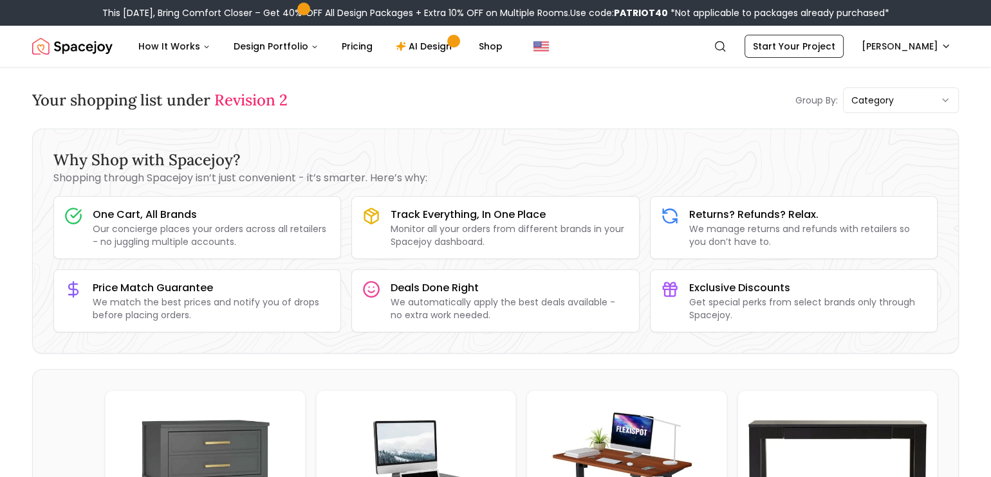
click at [93, 46] on img "Spacejoy" at bounding box center [72, 46] width 80 height 26
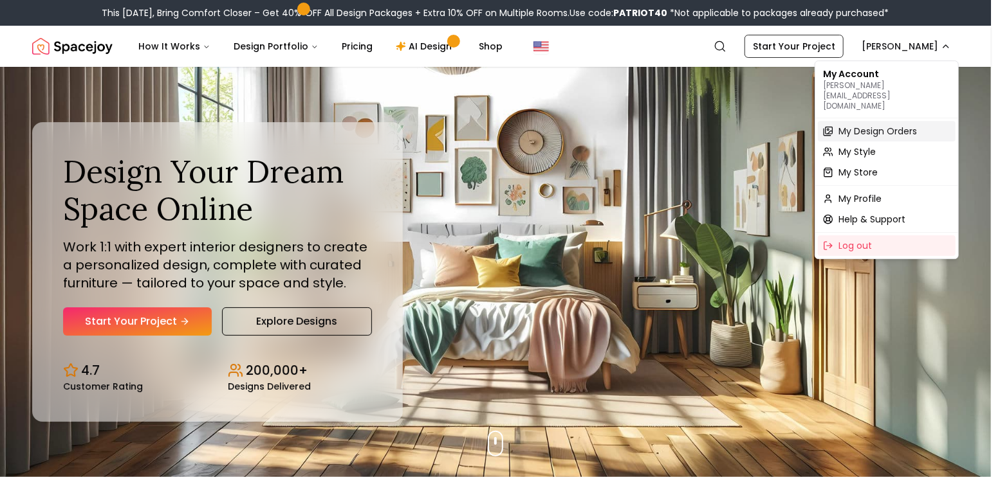
click at [874, 125] on span "My Design Orders" at bounding box center [877, 131] width 78 height 13
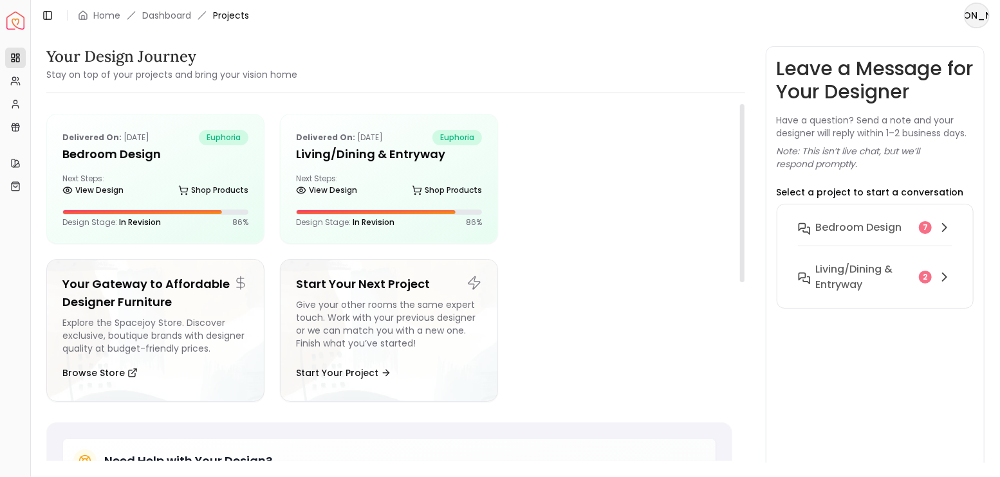
click at [534, 169] on div at bounding box center [622, 179] width 218 height 130
click at [439, 158] on h5 "Living/Dining & Entryway" at bounding box center [389, 154] width 186 height 18
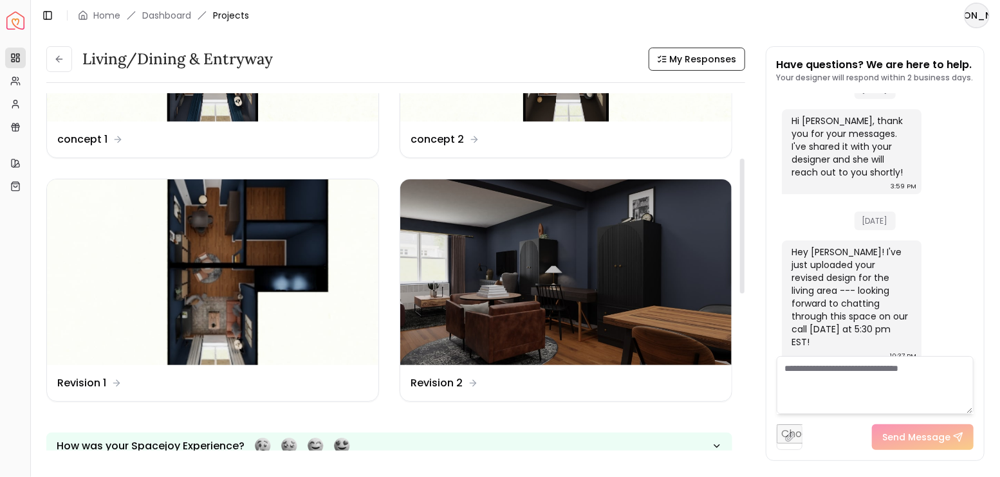
scroll to position [171, 0]
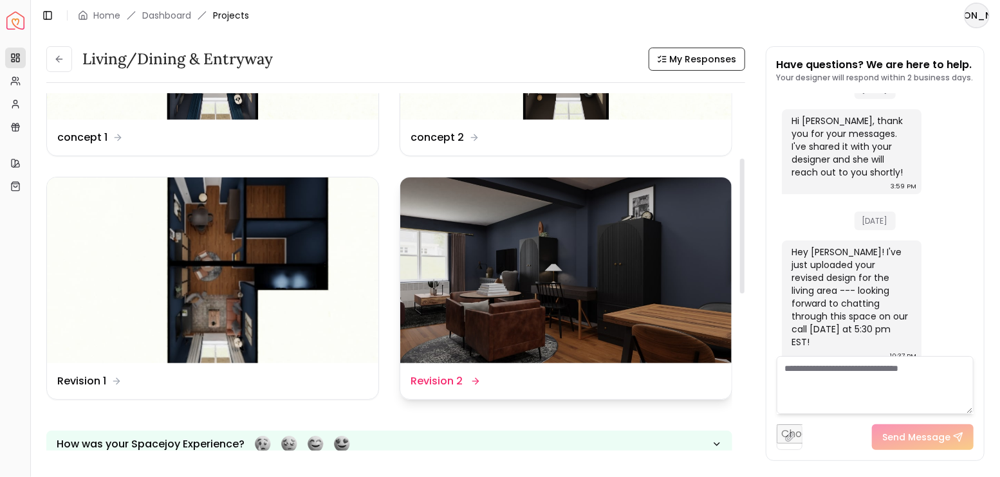
click at [578, 266] on img at bounding box center [565, 271] width 331 height 187
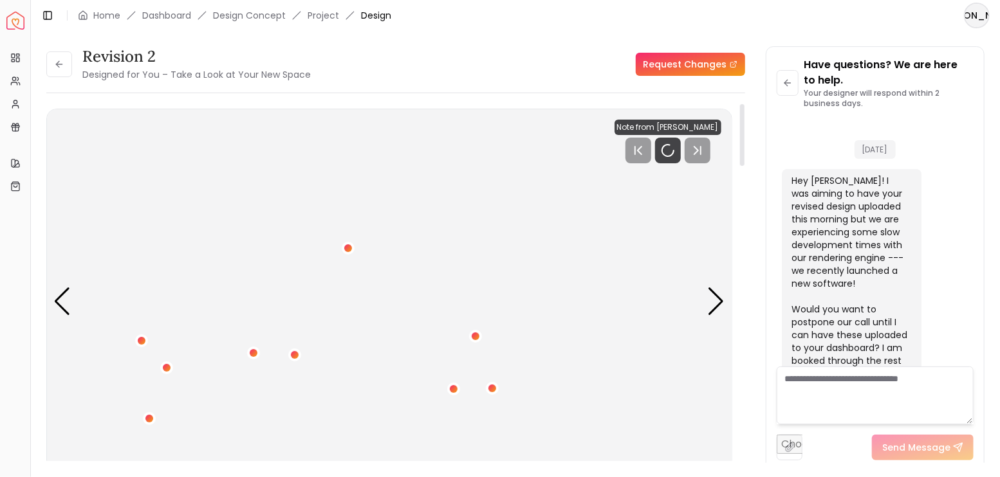
scroll to position [2693, 0]
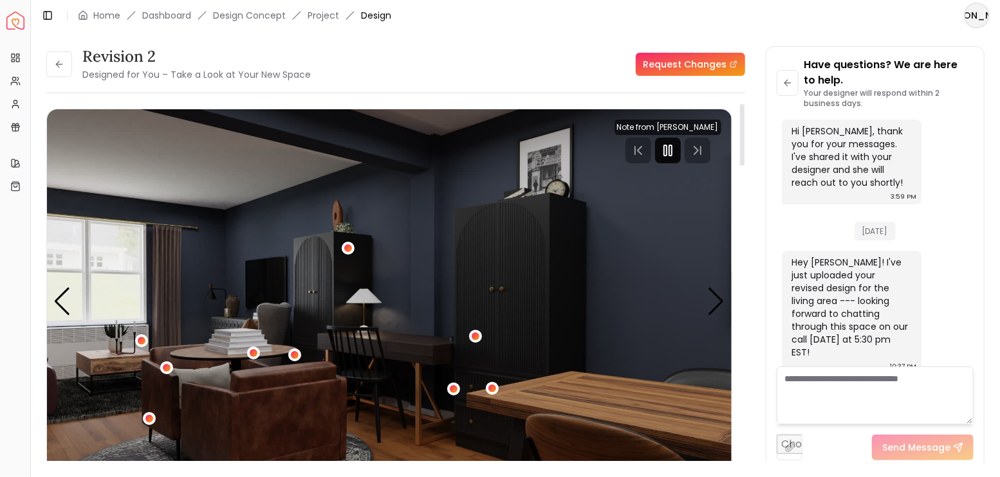
click at [664, 149] on icon "Pause" at bounding box center [667, 150] width 15 height 15
click at [721, 301] on div "Next slide" at bounding box center [716, 302] width 17 height 28
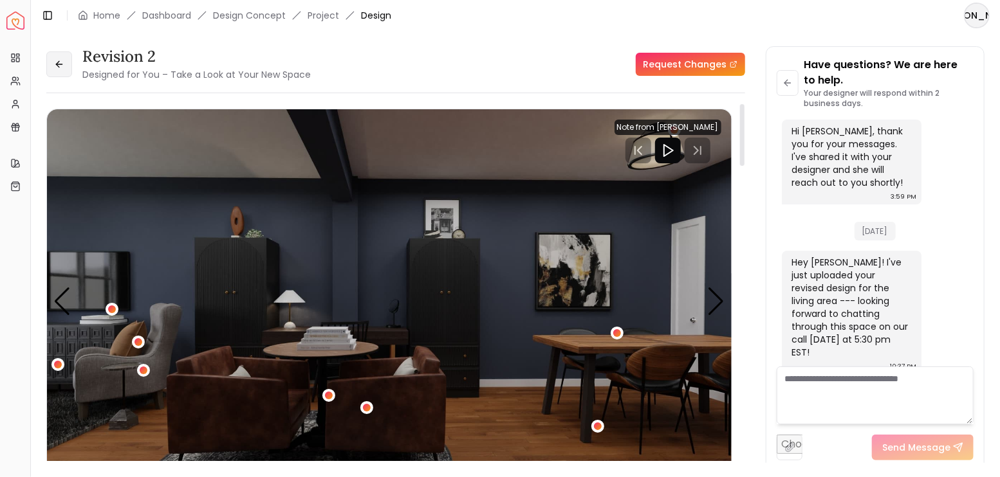
click at [68, 66] on button at bounding box center [59, 64] width 26 height 26
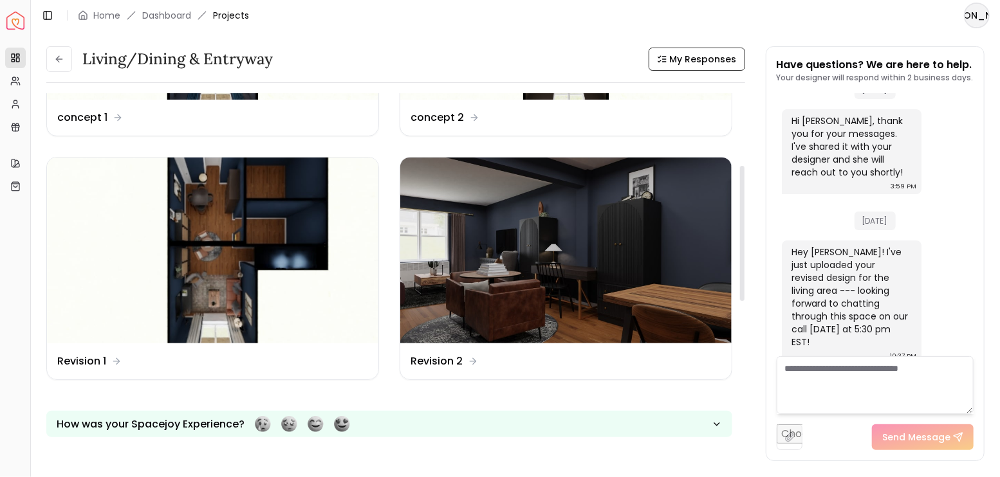
scroll to position [171, 0]
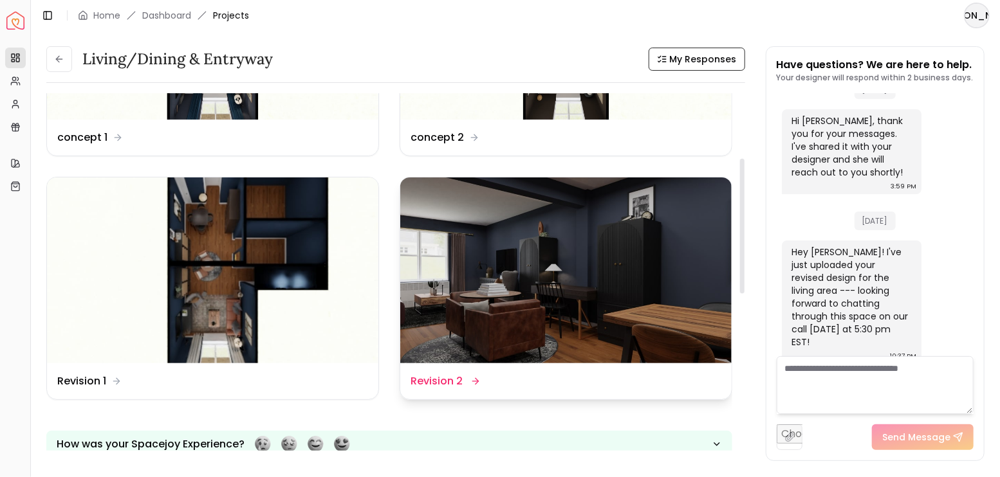
click at [483, 258] on img at bounding box center [565, 271] width 331 height 187
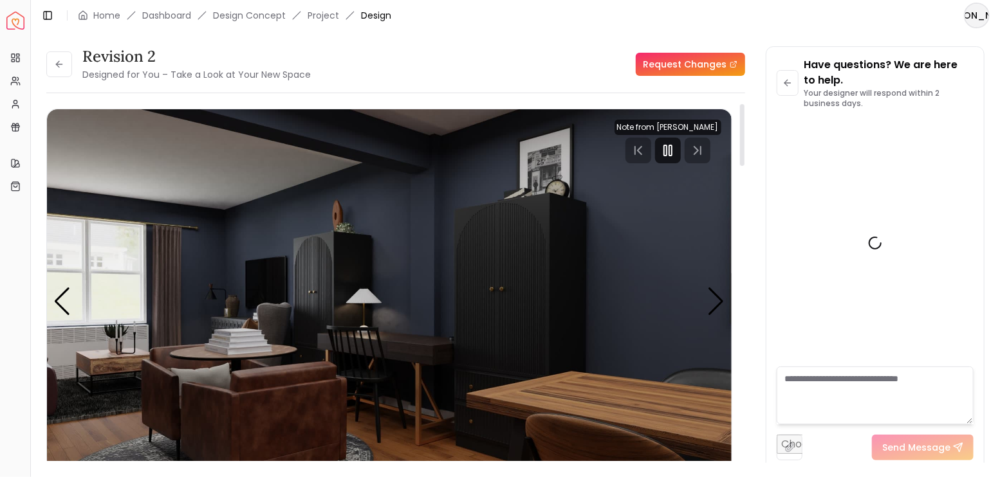
scroll to position [2693, 0]
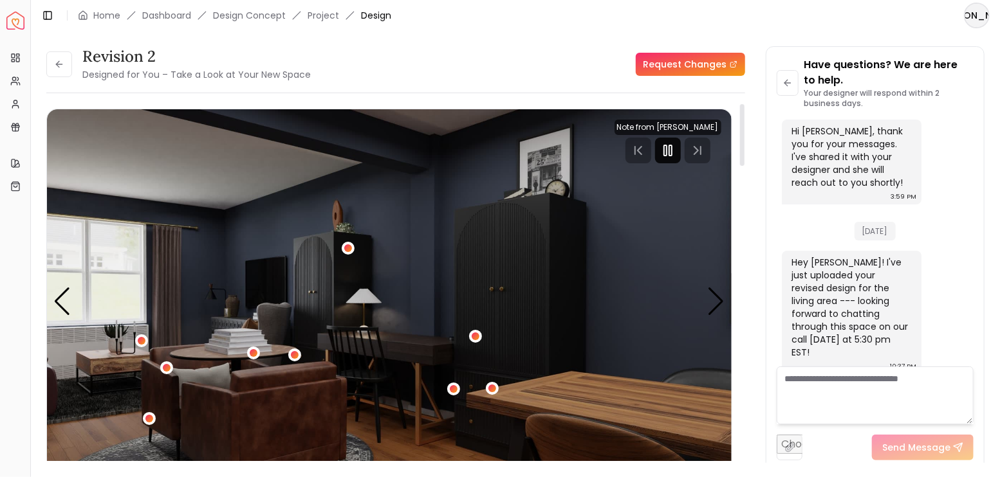
click at [672, 152] on rect "Pause" at bounding box center [670, 150] width 3 height 10
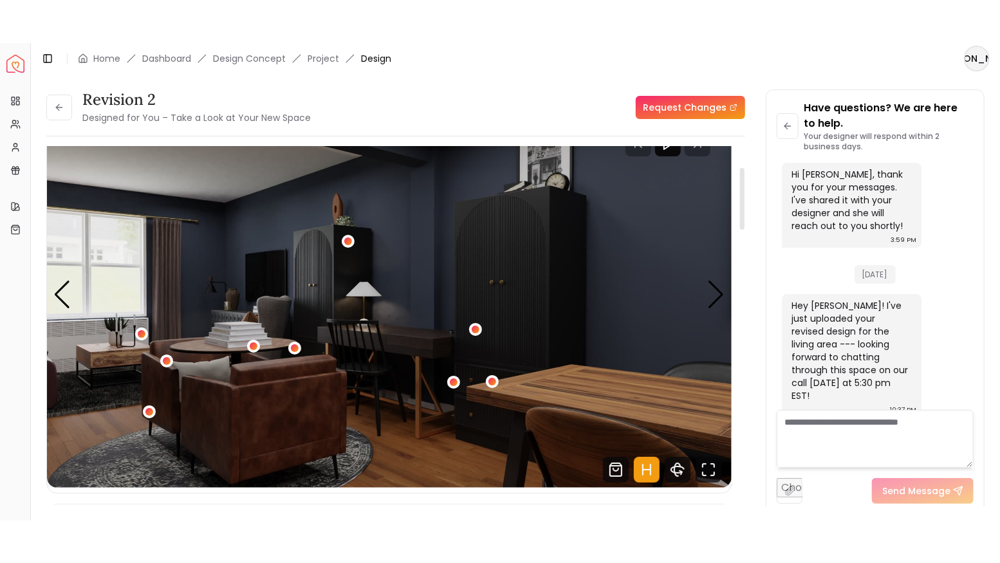
scroll to position [129, 0]
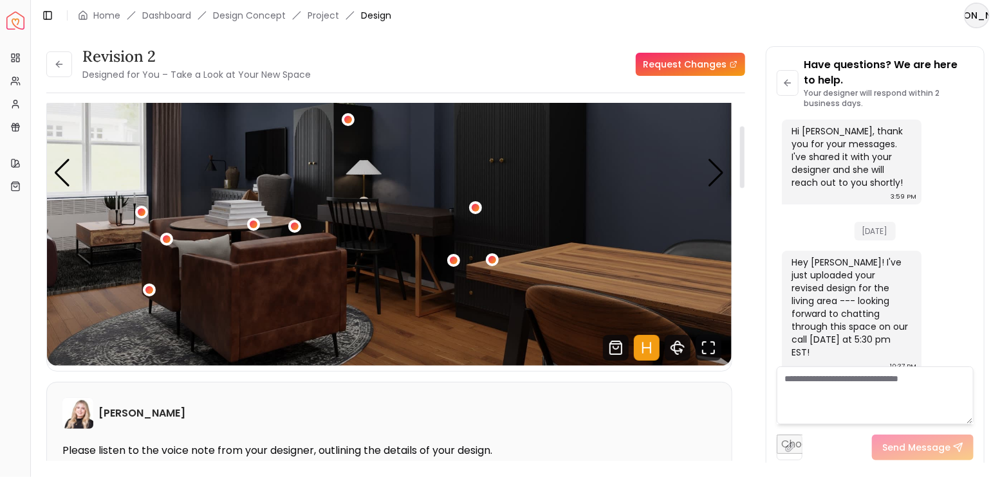
click at [641, 342] on icon "Hotspots Toggle" at bounding box center [647, 348] width 26 height 26
click at [708, 348] on icon "Fullscreen" at bounding box center [709, 348] width 26 height 26
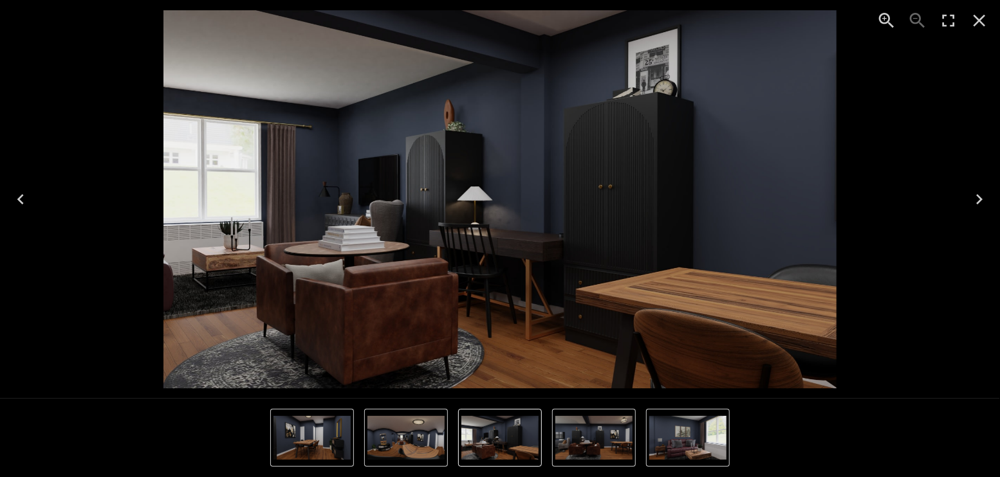
click at [950, 16] on icon "Enter Fullscreen" at bounding box center [948, 20] width 21 height 21
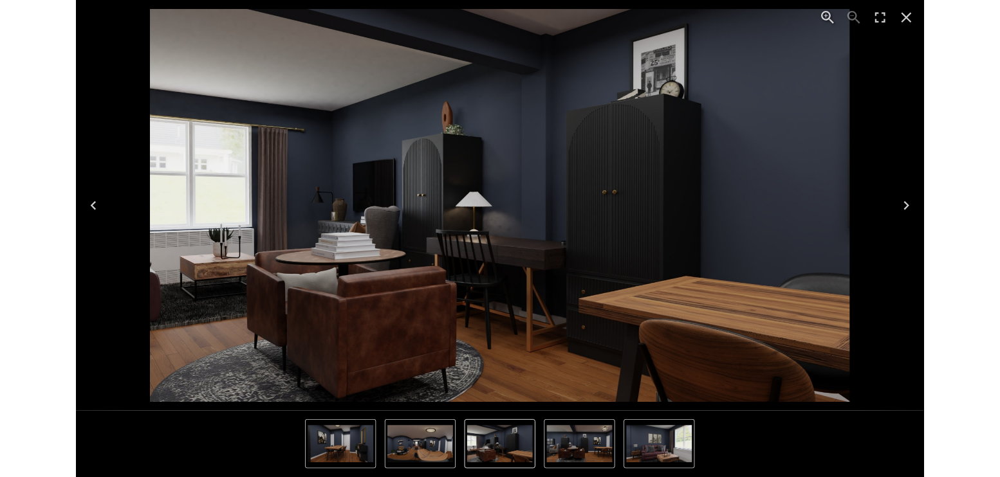
scroll to position [2607, 0]
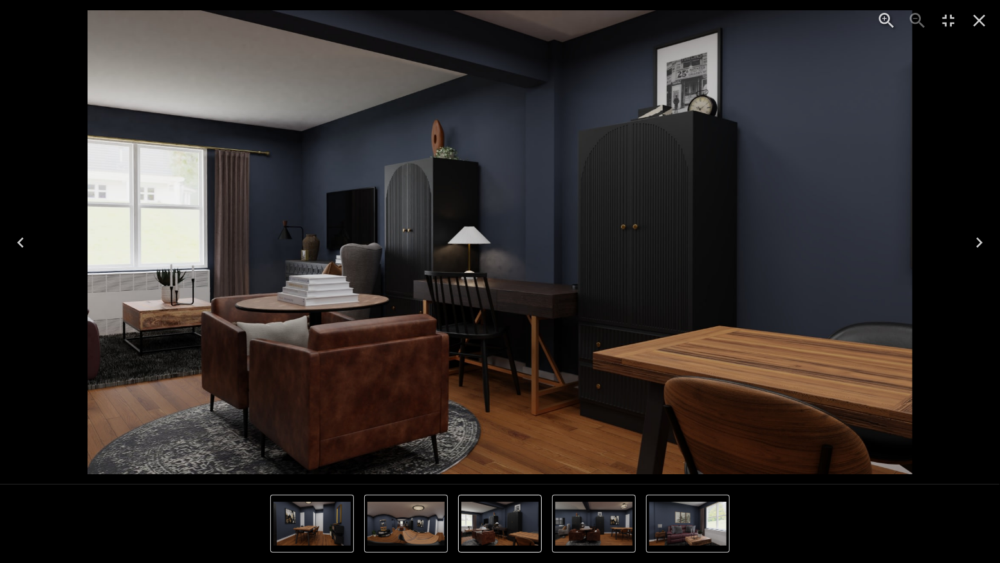
click at [979, 244] on icon "Next" at bounding box center [979, 242] width 6 height 10
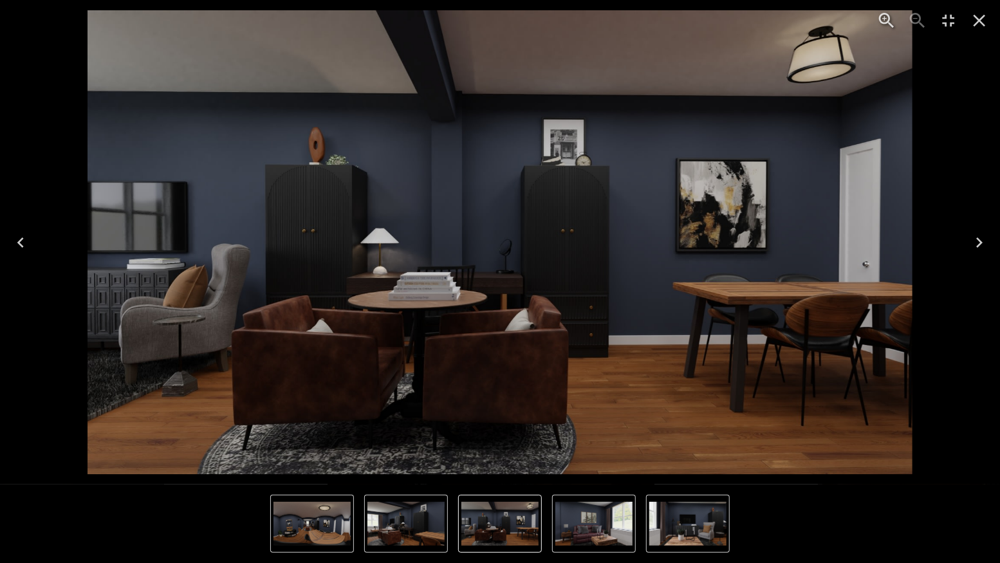
click at [979, 244] on icon "Next" at bounding box center [979, 242] width 6 height 10
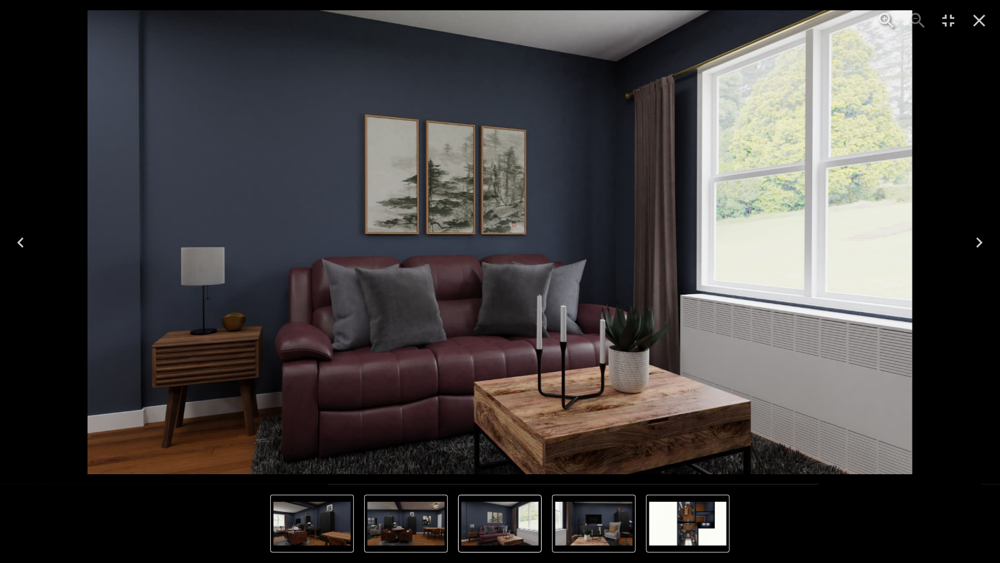
click at [977, 235] on icon "Next" at bounding box center [979, 242] width 21 height 21
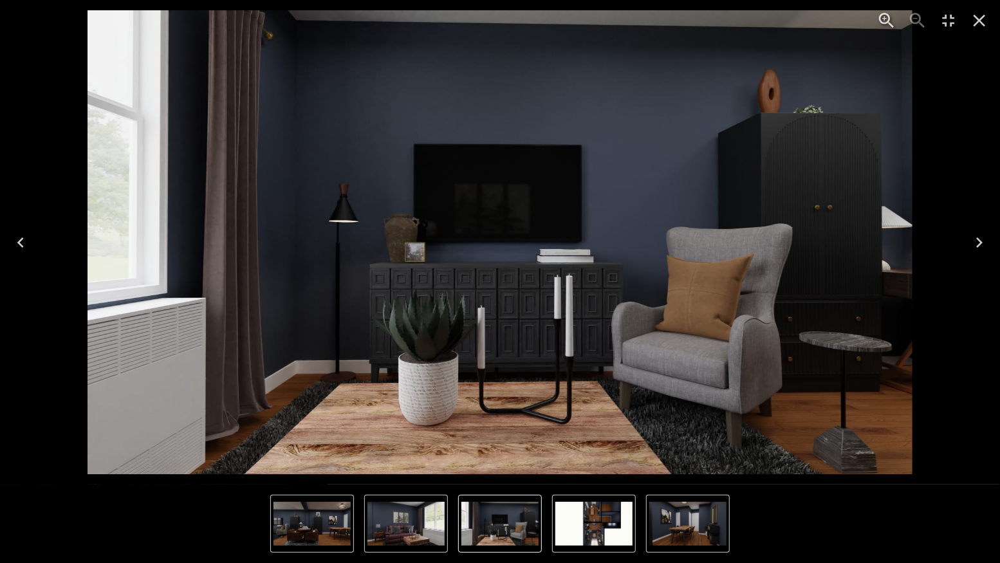
click at [977, 235] on icon "Next" at bounding box center [979, 242] width 21 height 21
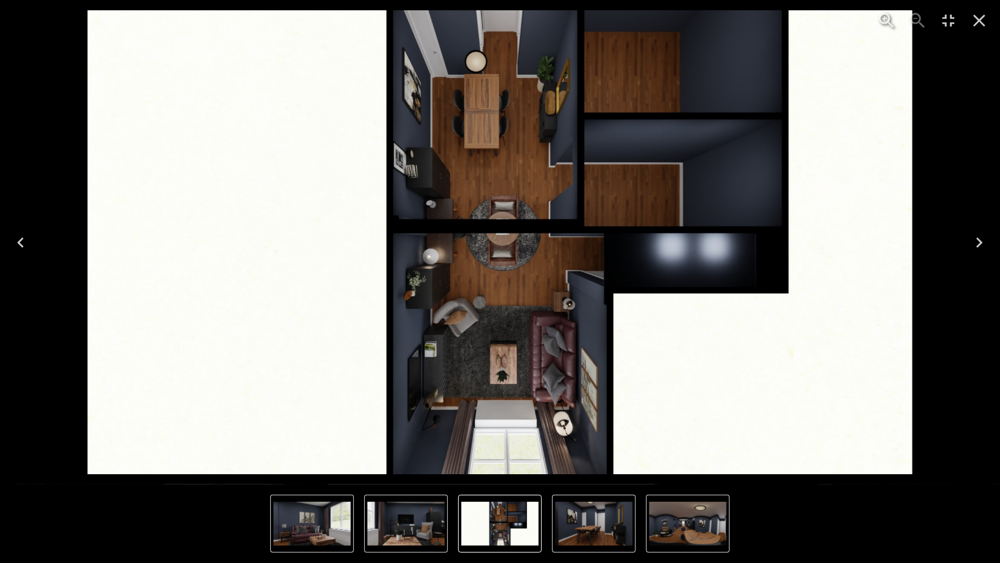
click at [977, 235] on icon "Next" at bounding box center [979, 242] width 21 height 21
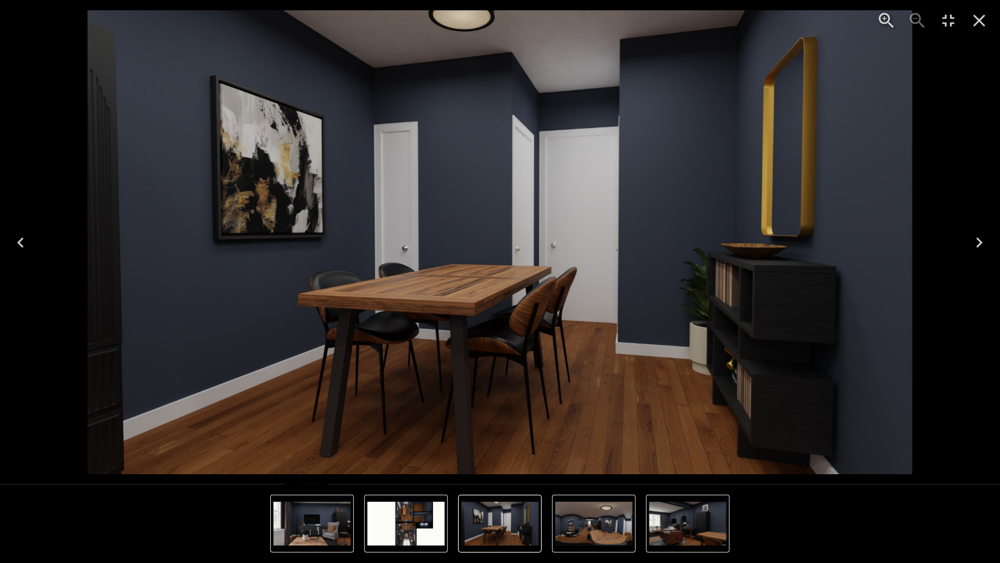
click at [975, 238] on icon "Next" at bounding box center [979, 242] width 21 height 21
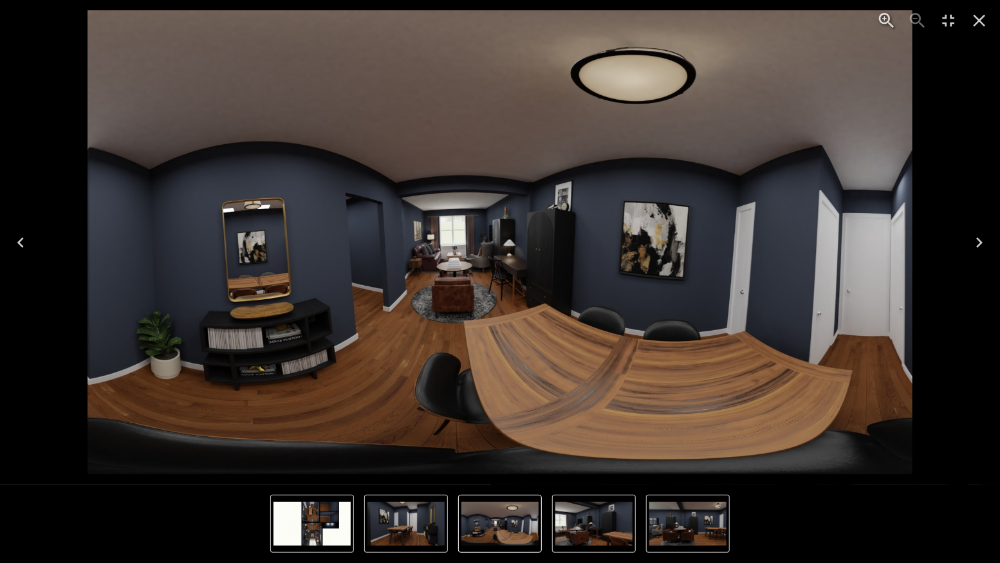
click at [975, 238] on icon "Next" at bounding box center [979, 242] width 21 height 21
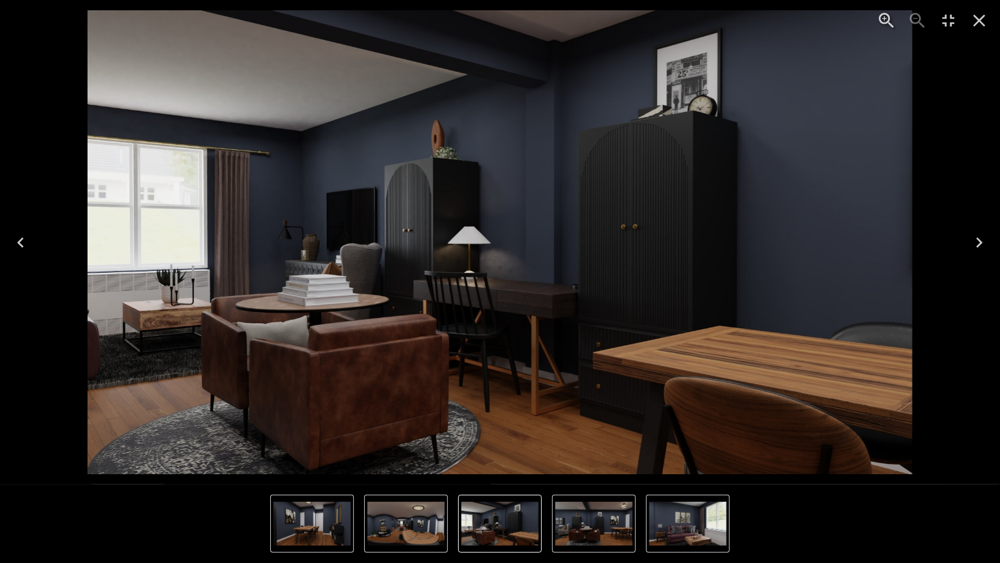
click at [975, 238] on icon "Next" at bounding box center [979, 242] width 21 height 21
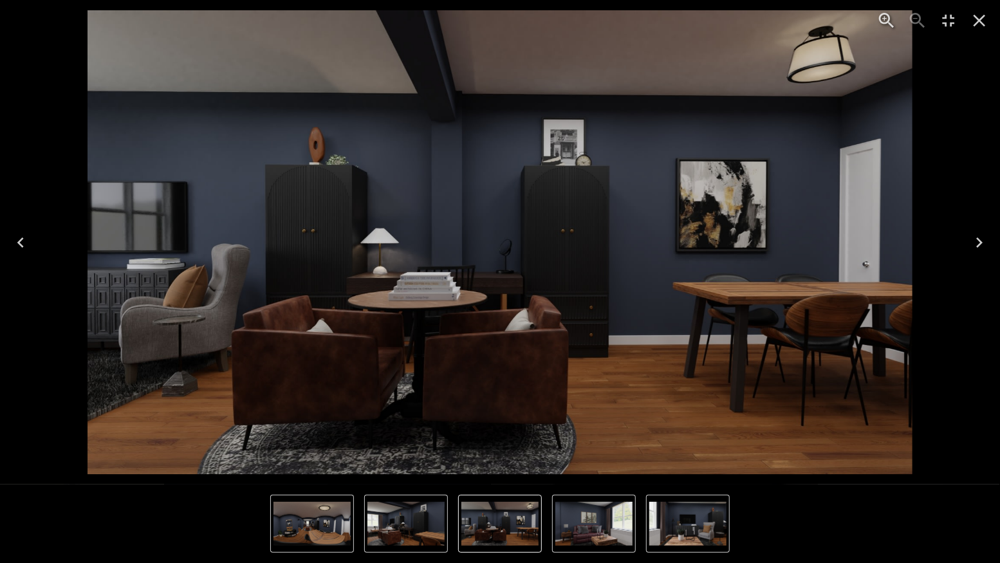
click at [979, 18] on icon "Close" at bounding box center [979, 20] width 21 height 21
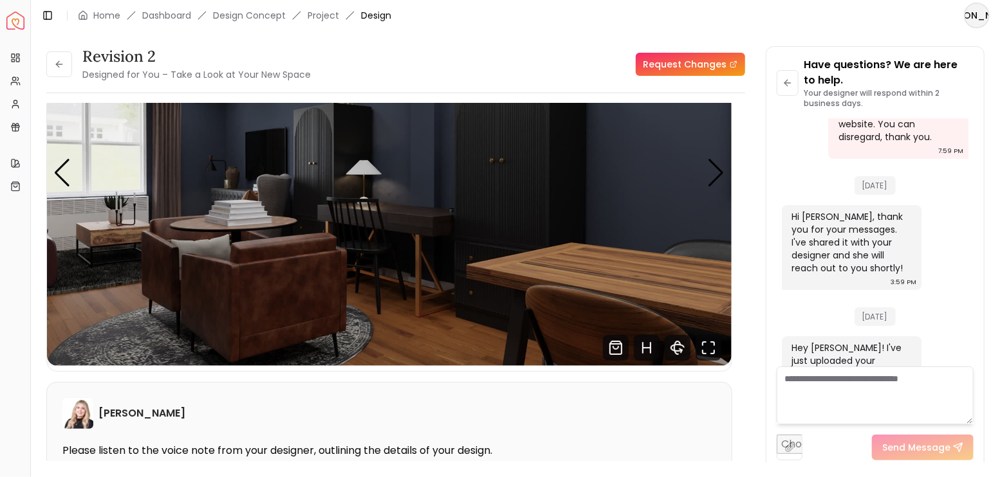
scroll to position [2693, 0]
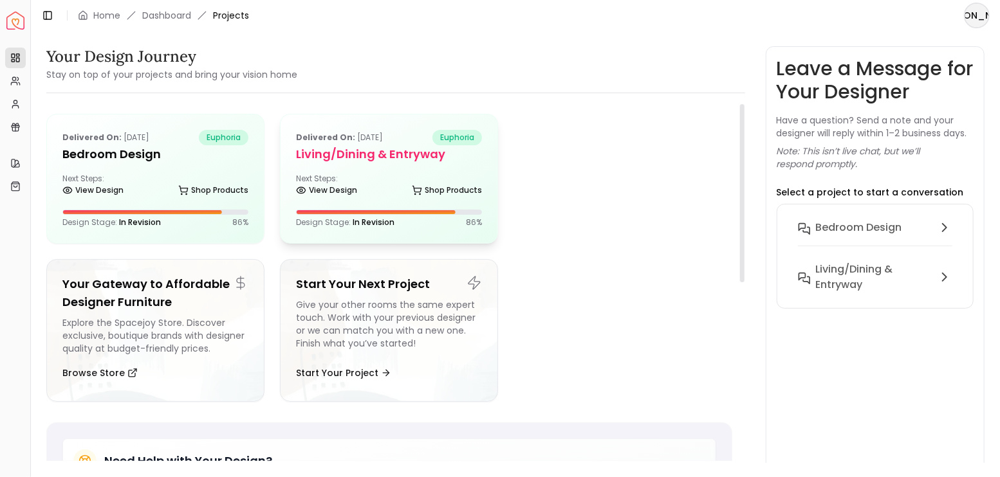
click at [320, 171] on div "Delivered on: [DATE] euphoria Living/Dining & Entryway Next Steps: View Design …" at bounding box center [389, 179] width 217 height 129
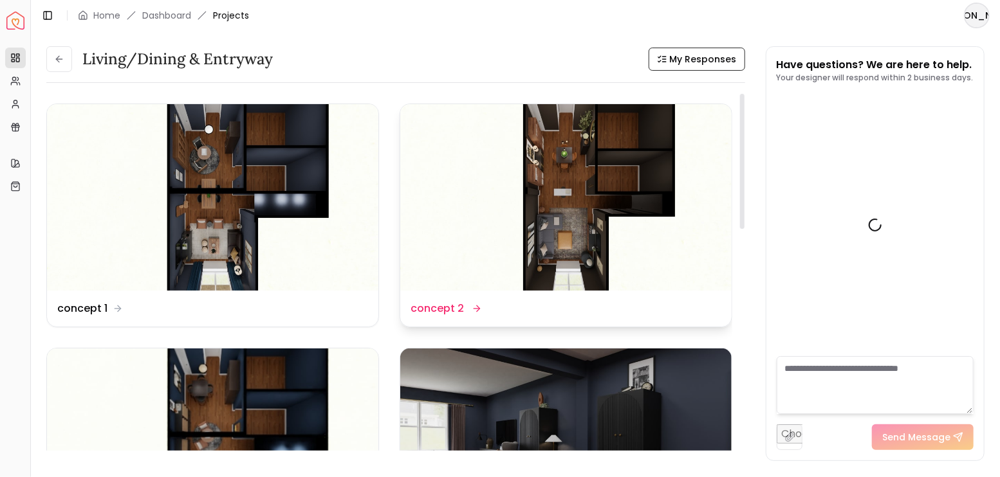
scroll to position [2677, 0]
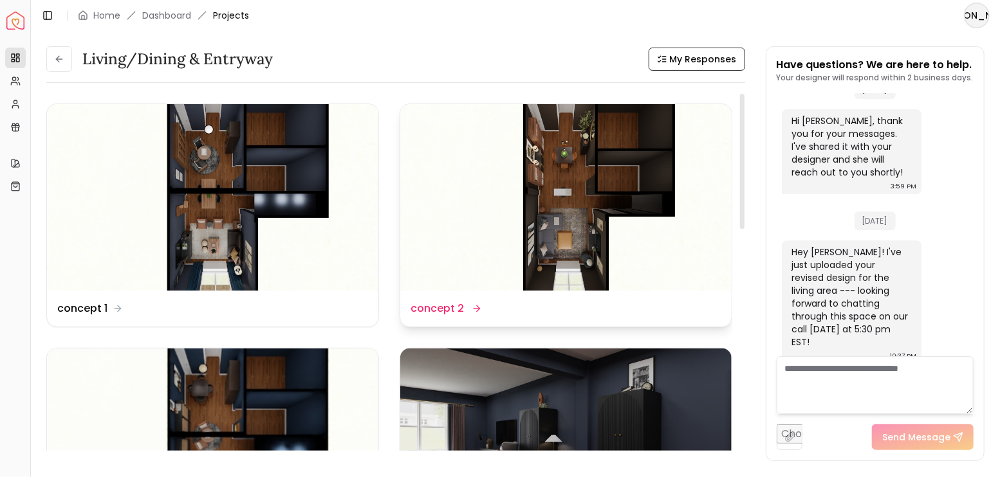
click at [629, 199] on img at bounding box center [565, 197] width 331 height 187
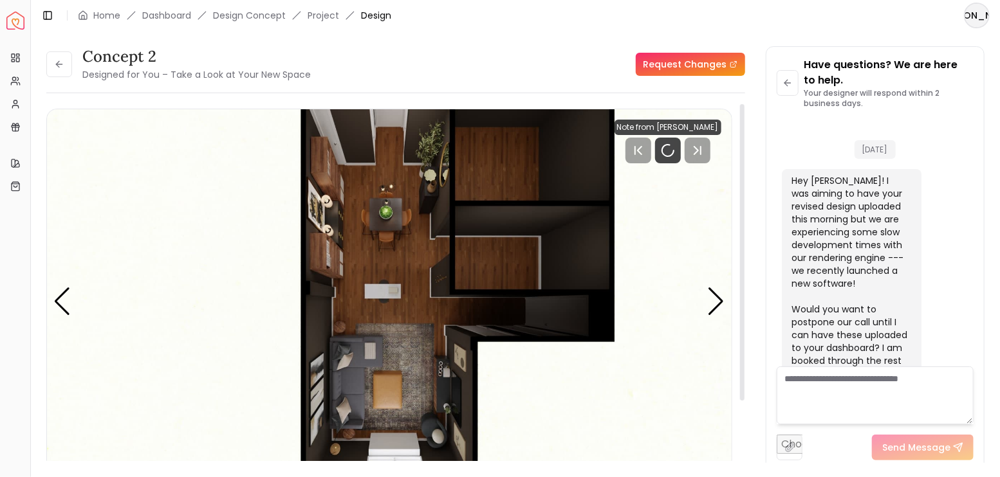
scroll to position [2693, 0]
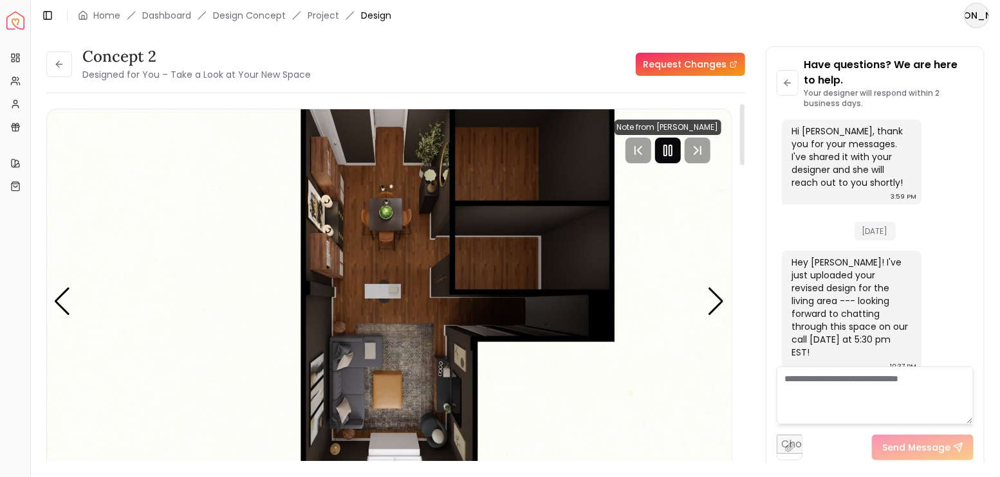
click at [666, 150] on icon "Pause" at bounding box center [667, 150] width 15 height 15
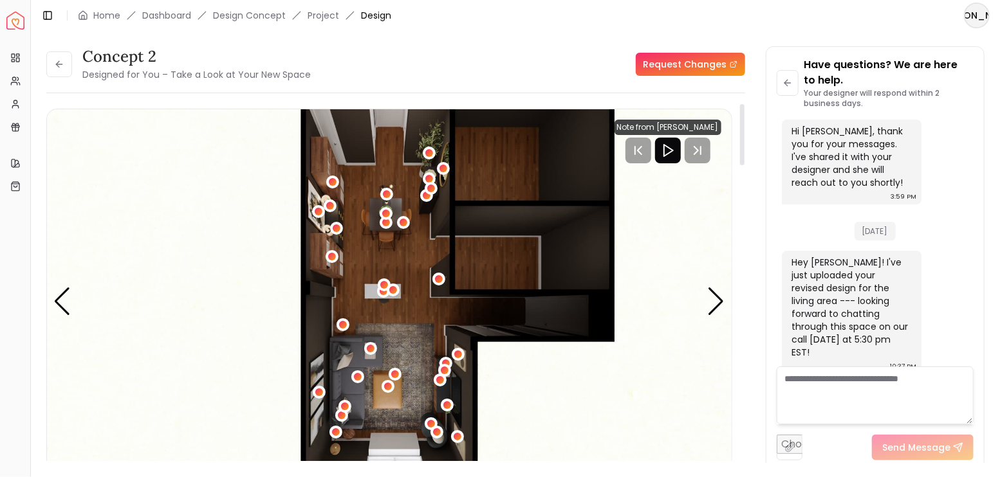
click at [673, 153] on icon "Play" at bounding box center [667, 150] width 15 height 15
click at [721, 305] on div "Next slide" at bounding box center [716, 302] width 17 height 28
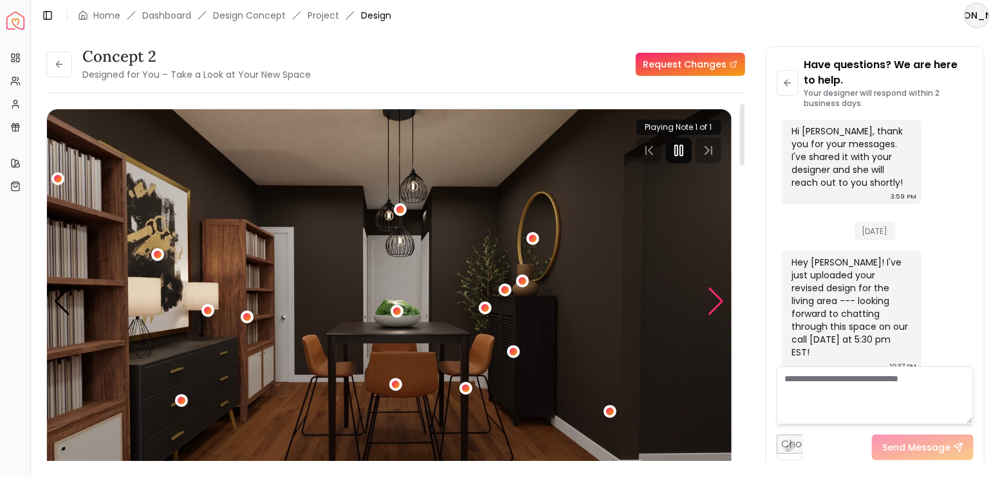
click at [721, 305] on div "Next slide" at bounding box center [716, 302] width 17 height 28
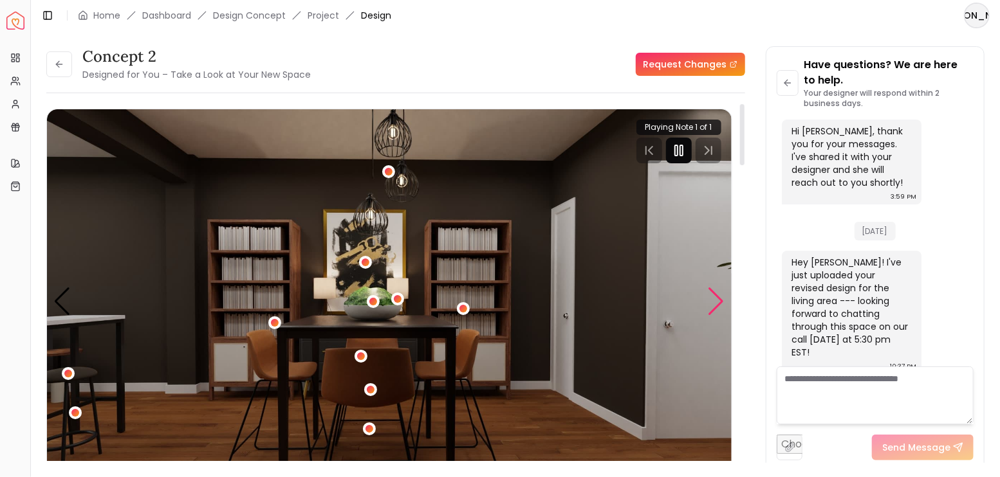
click at [721, 305] on div "Next slide" at bounding box center [716, 302] width 17 height 28
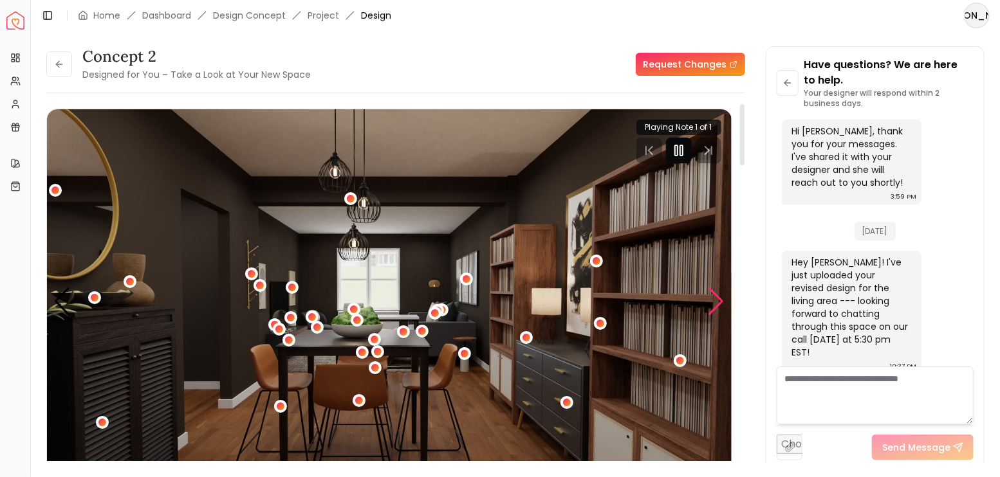
click at [721, 305] on div "Next slide" at bounding box center [716, 302] width 17 height 28
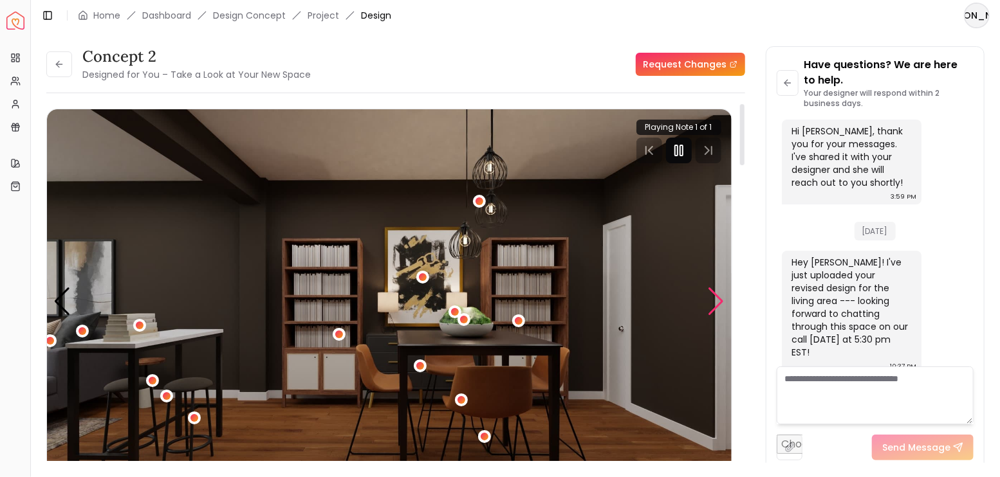
click at [721, 305] on div "Next slide" at bounding box center [716, 302] width 17 height 28
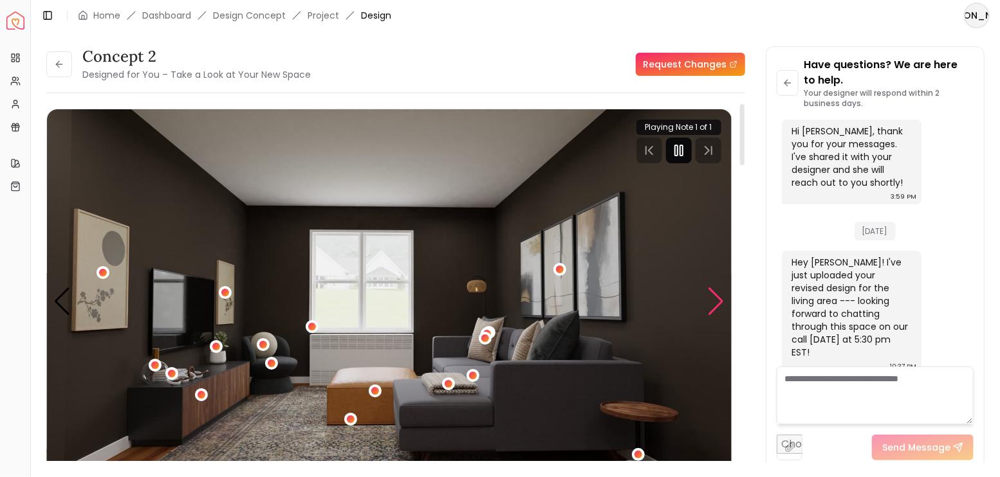
click at [721, 305] on div "Next slide" at bounding box center [716, 302] width 17 height 28
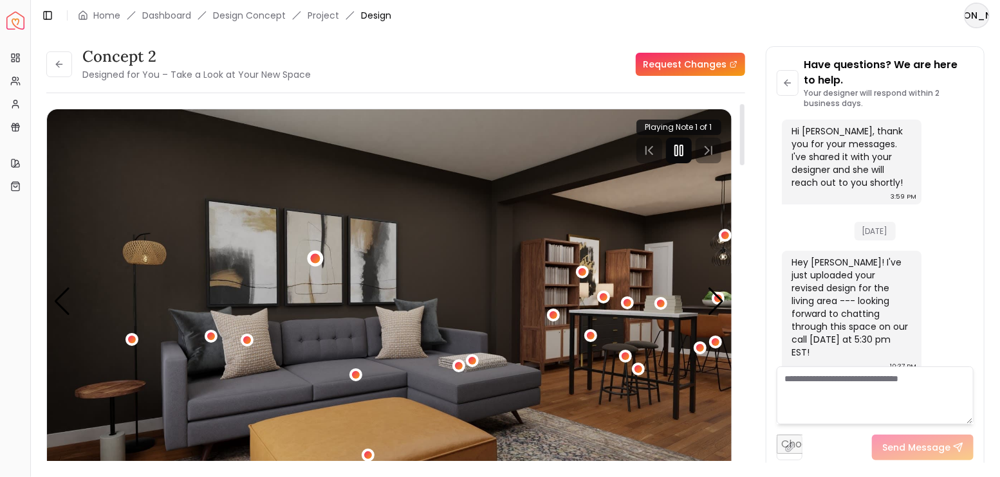
click at [321, 260] on div "7 / 8" at bounding box center [316, 258] width 16 height 16
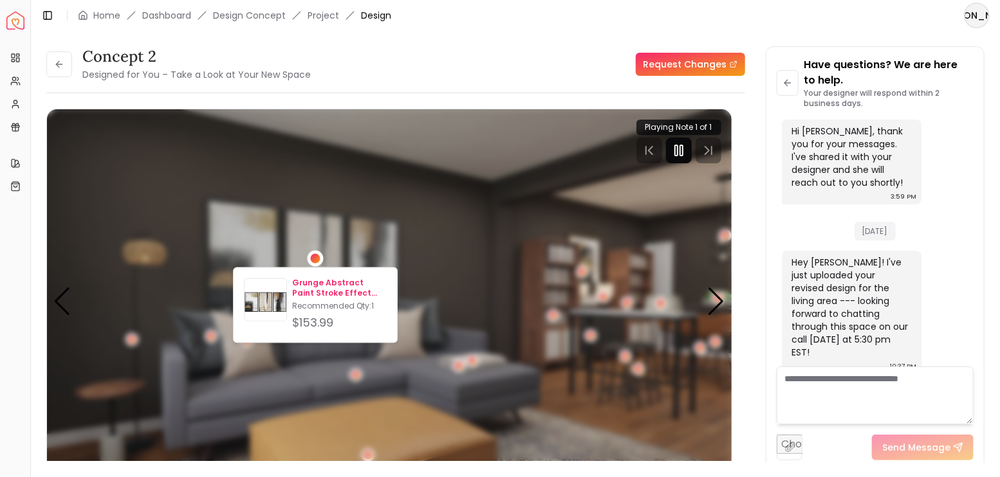
click at [321, 286] on p "Grunge Abstract Paint Stroke Effect Tan Gray Neutral Organic Modern Pictures" at bounding box center [339, 289] width 95 height 21
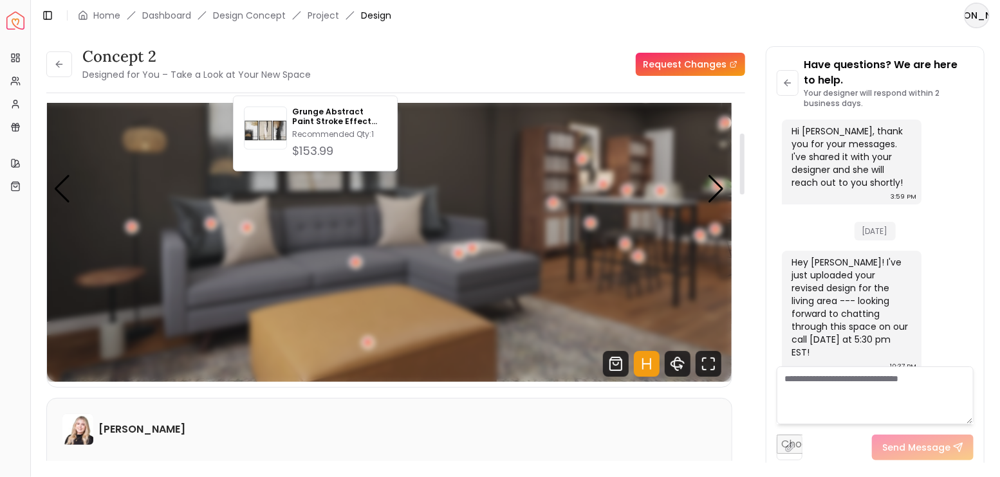
scroll to position [0, 0]
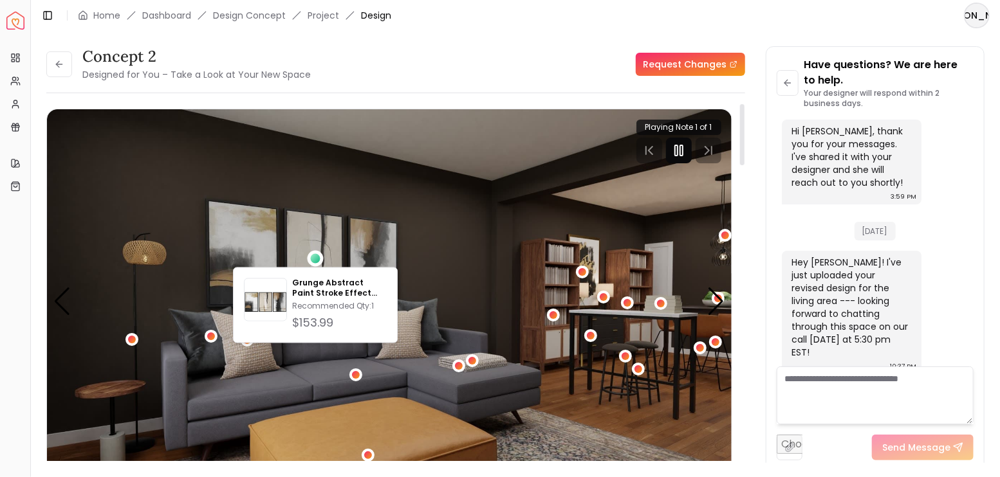
click at [681, 154] on icon "Pause" at bounding box center [678, 150] width 15 height 15
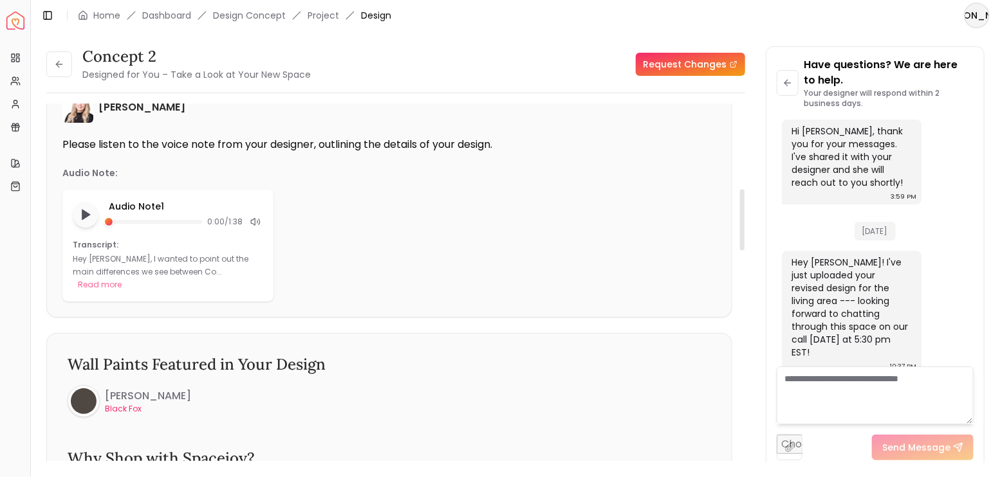
scroll to position [300, 0]
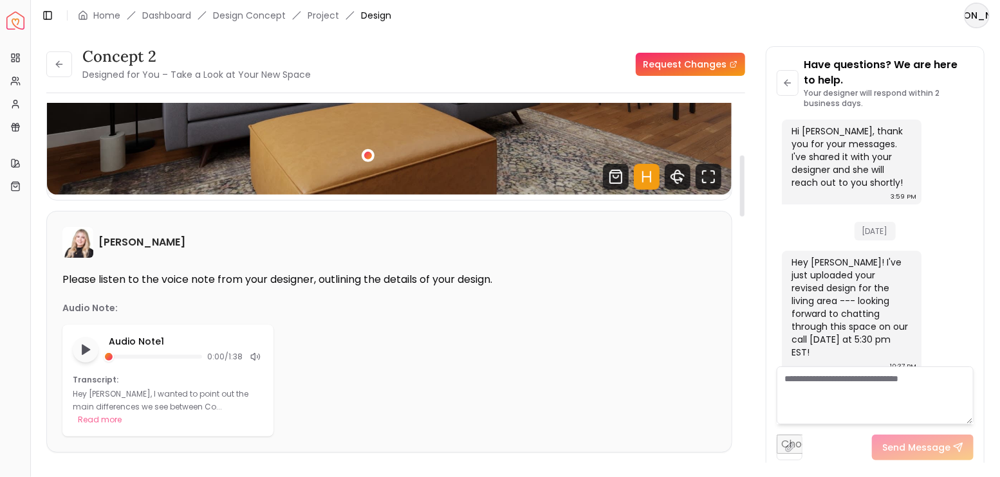
click at [646, 181] on icon "Hotspots Toggle" at bounding box center [647, 177] width 26 height 26
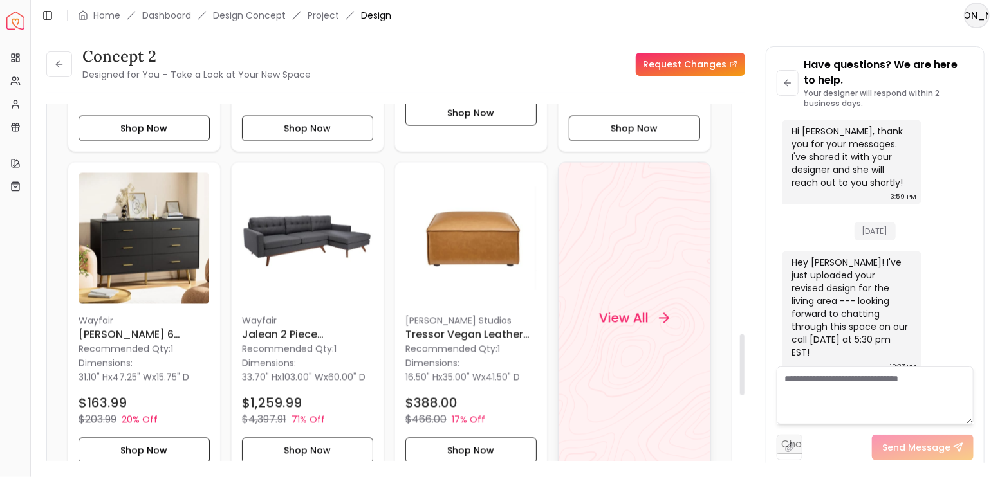
scroll to position [1372, 0]
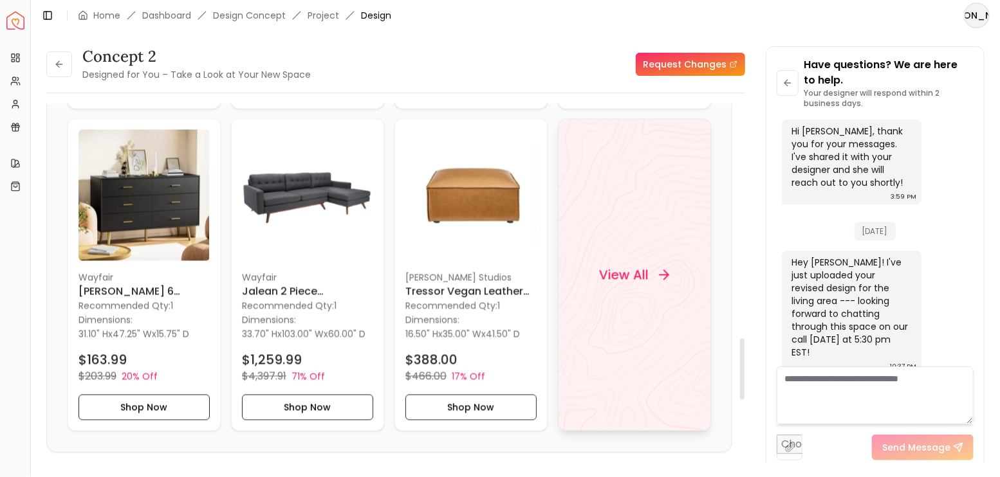
click at [660, 229] on div "View All" at bounding box center [634, 275] width 153 height 313
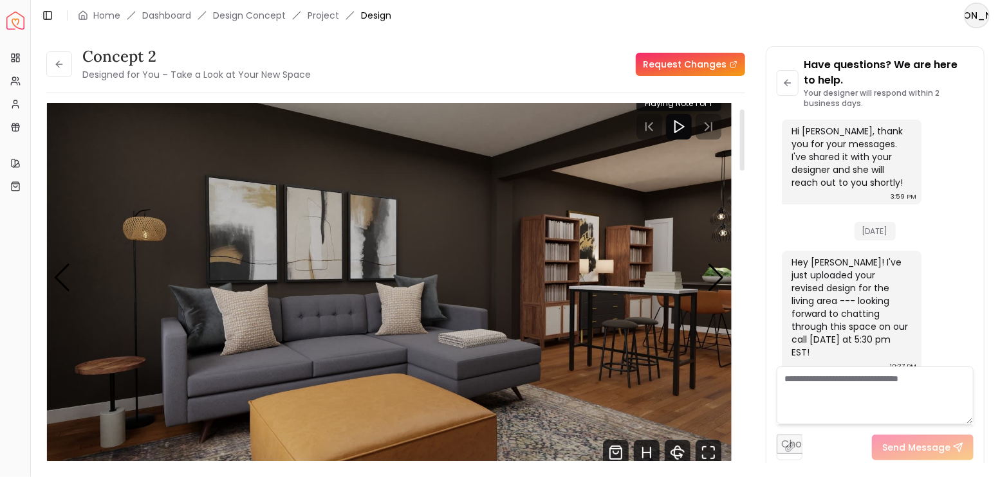
scroll to position [42, 0]
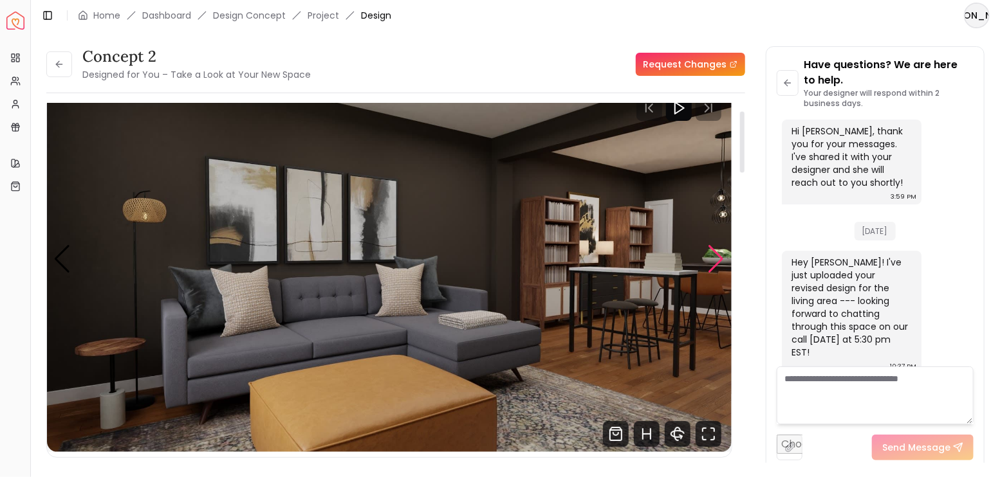
click at [721, 260] on div "Next slide" at bounding box center [716, 259] width 17 height 28
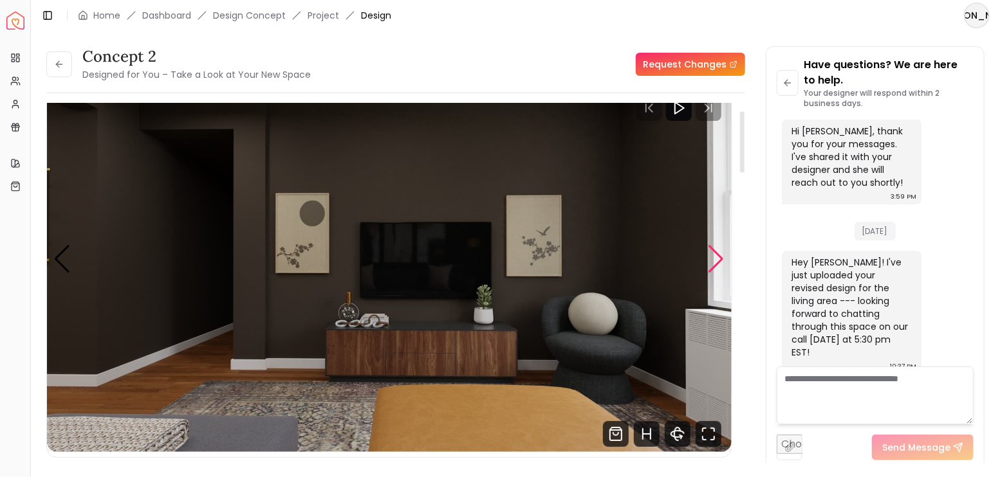
click at [721, 257] on div "Next slide" at bounding box center [716, 259] width 17 height 28
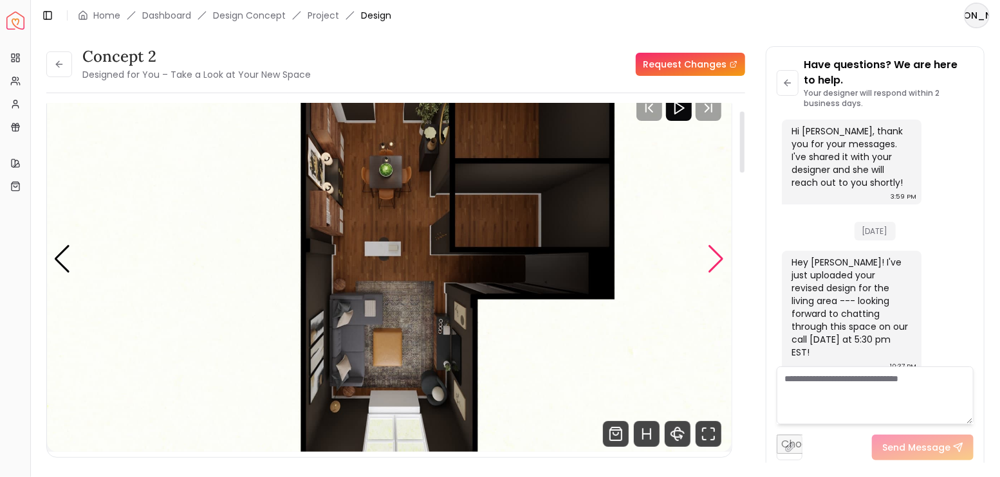
click at [721, 257] on div "Next slide" at bounding box center [716, 259] width 17 height 28
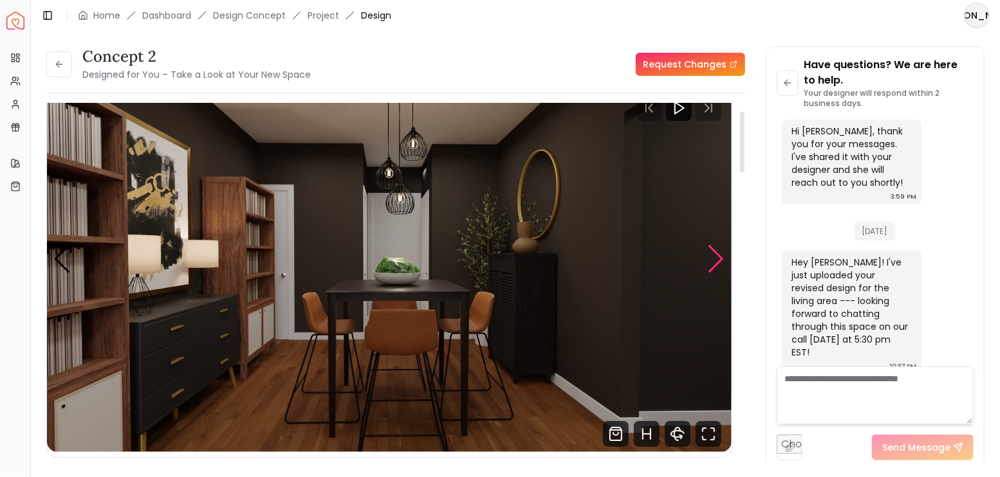
click at [721, 257] on div "Next slide" at bounding box center [716, 259] width 17 height 28
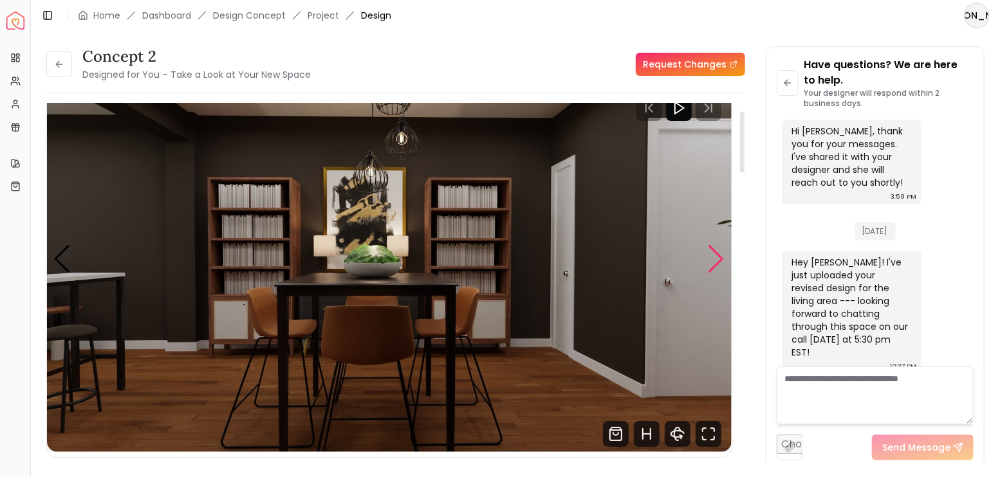
click at [721, 257] on div "Next slide" at bounding box center [716, 259] width 17 height 28
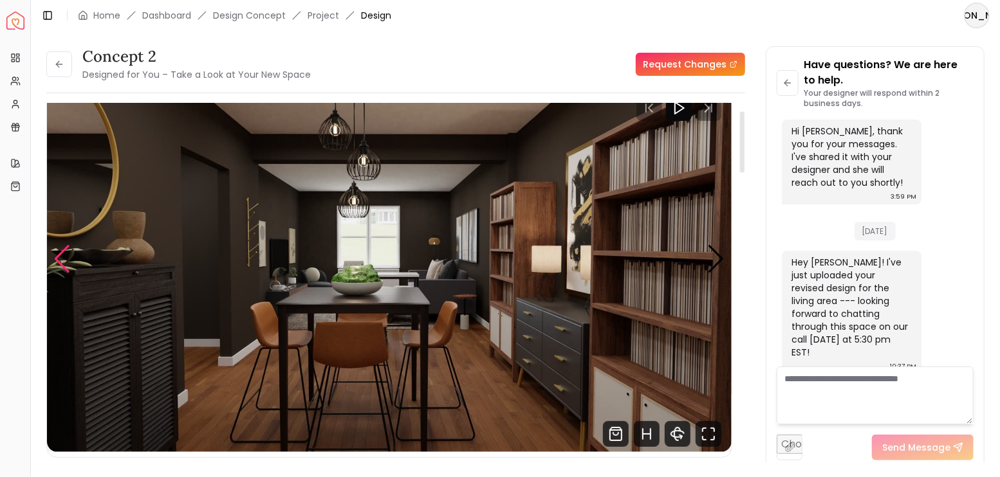
click at [61, 257] on div "Previous slide" at bounding box center [61, 259] width 17 height 28
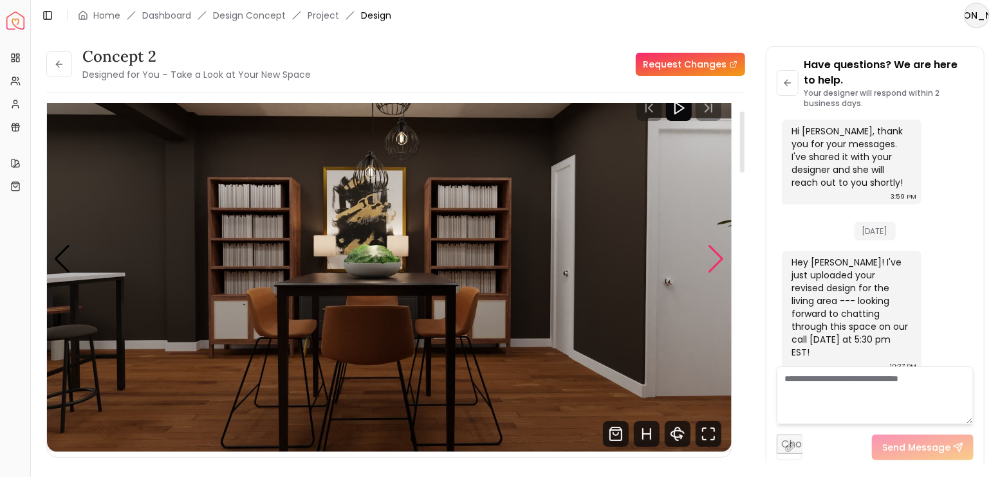
click at [712, 263] on div "Next slide" at bounding box center [716, 259] width 17 height 28
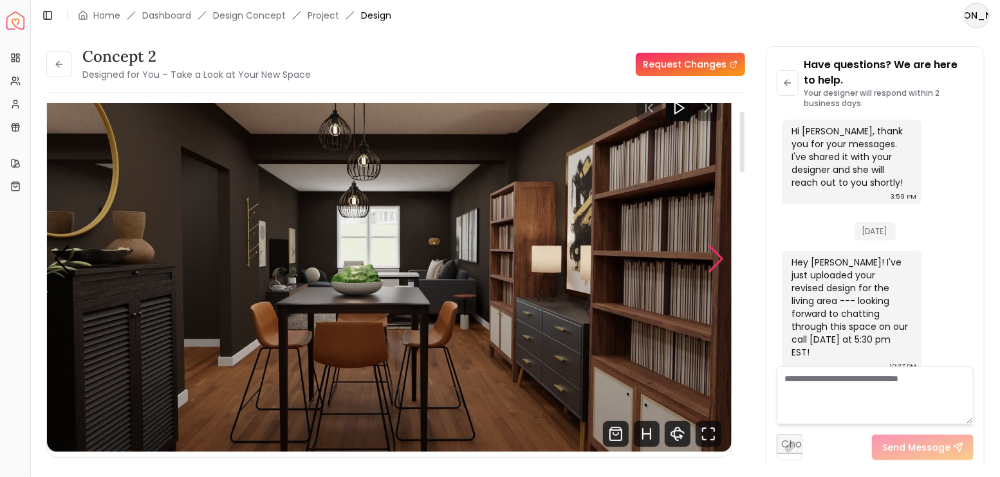
click at [714, 264] on div "Next slide" at bounding box center [716, 259] width 17 height 28
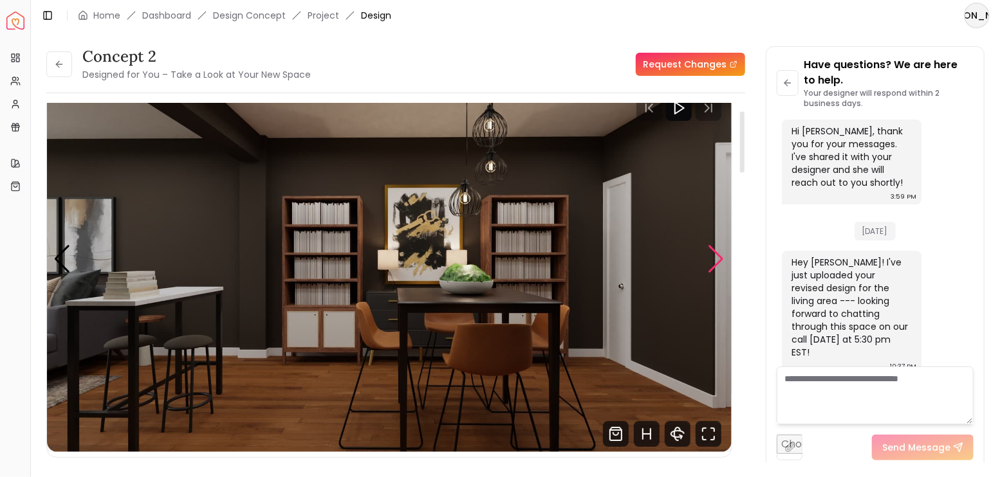
click at [714, 264] on div "Next slide" at bounding box center [716, 259] width 17 height 28
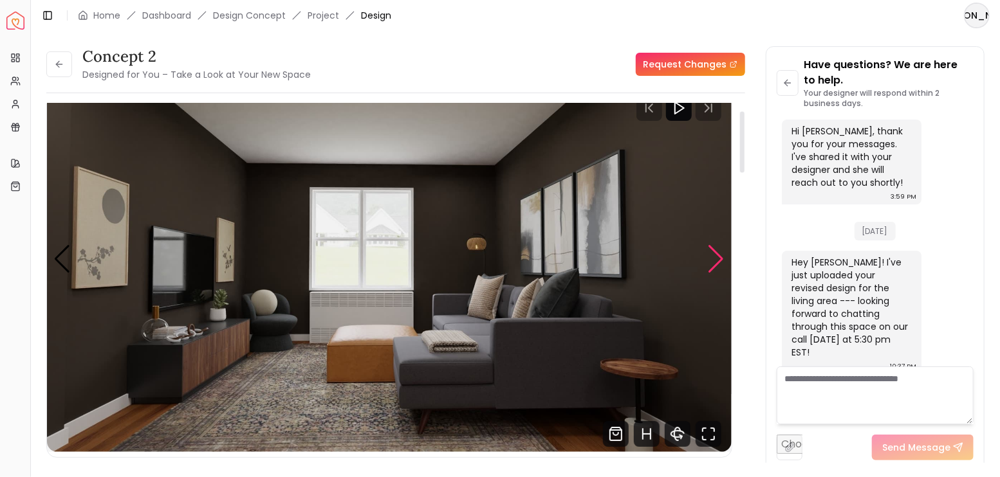
click at [714, 264] on div "Next slide" at bounding box center [716, 259] width 17 height 28
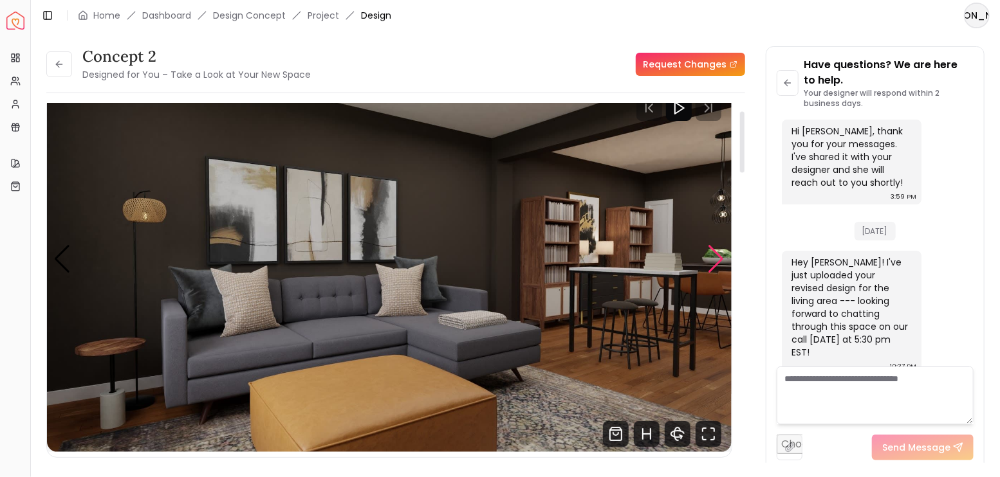
click at [714, 264] on div "Next slide" at bounding box center [716, 259] width 17 height 28
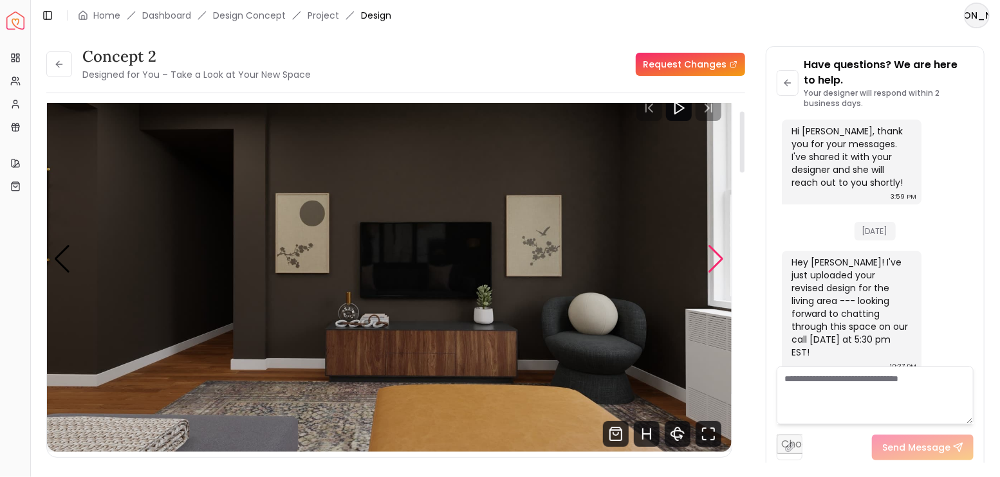
click at [714, 264] on div "Next slide" at bounding box center [716, 259] width 17 height 28
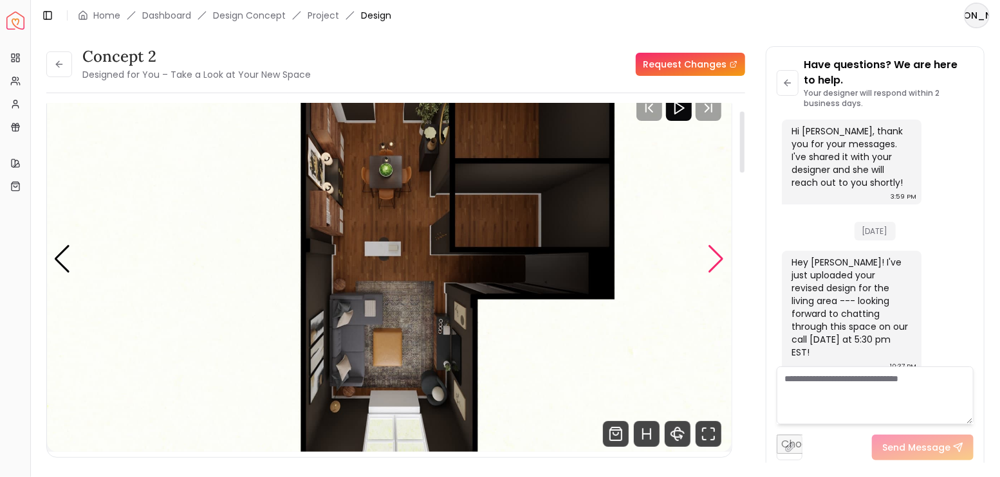
click at [714, 264] on div "Next slide" at bounding box center [716, 259] width 17 height 28
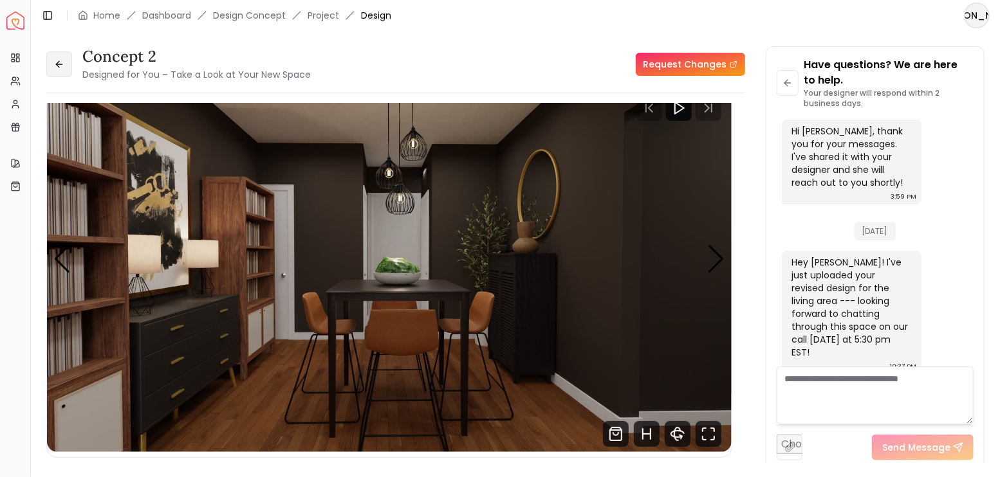
click at [71, 68] on button at bounding box center [59, 64] width 26 height 26
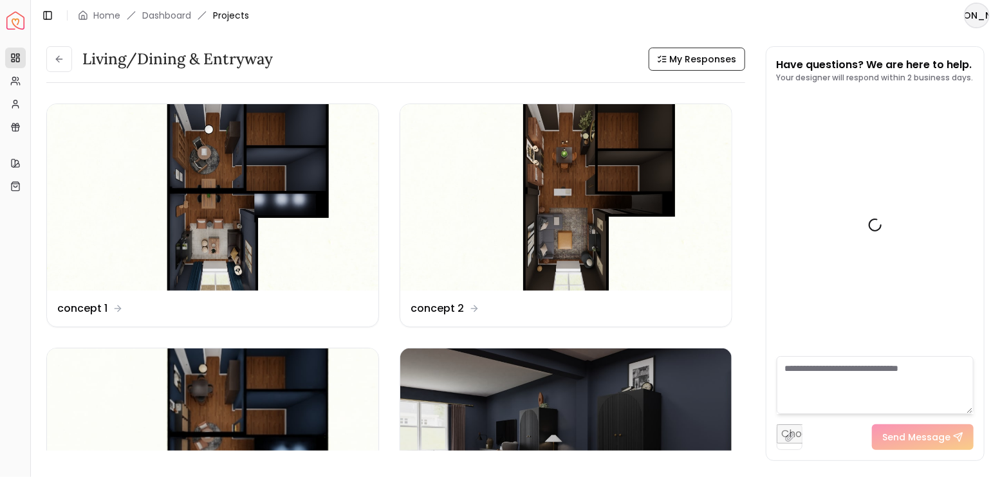
scroll to position [2677, 0]
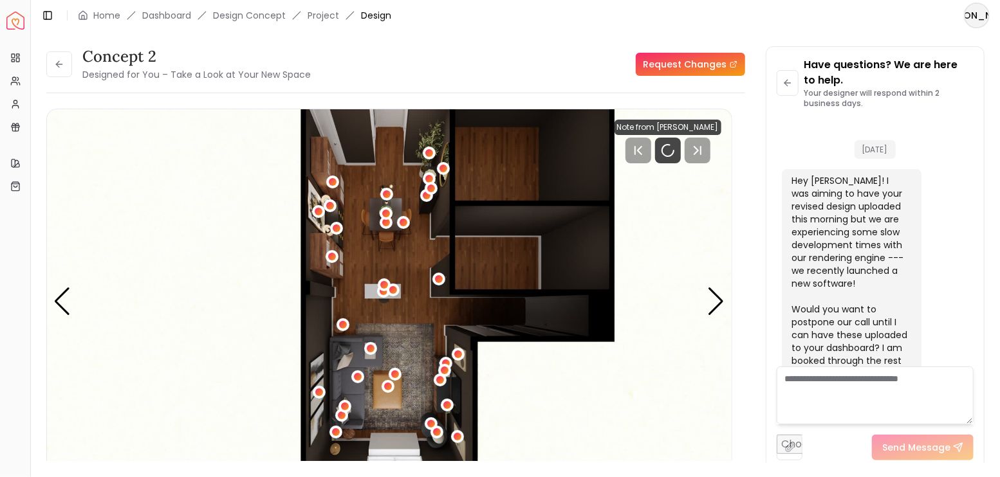
scroll to position [2693, 0]
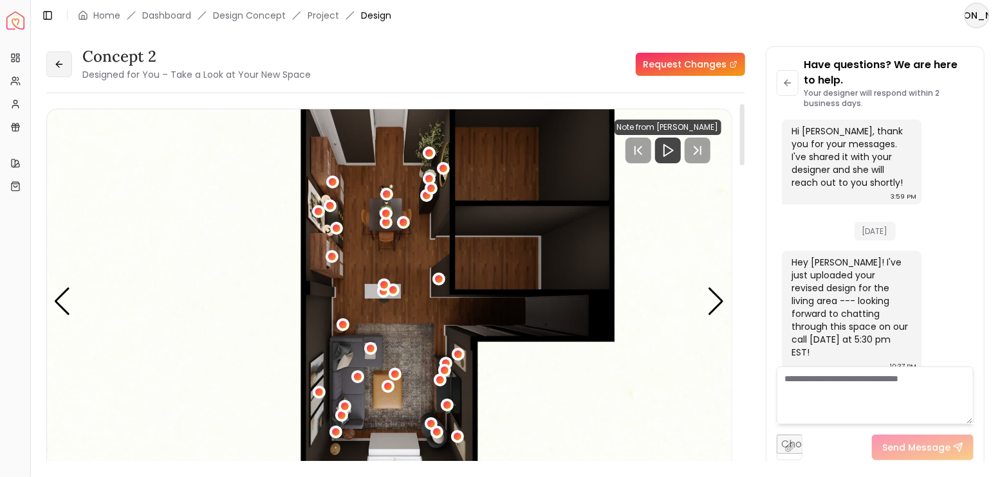
click at [57, 52] on button at bounding box center [59, 64] width 26 height 26
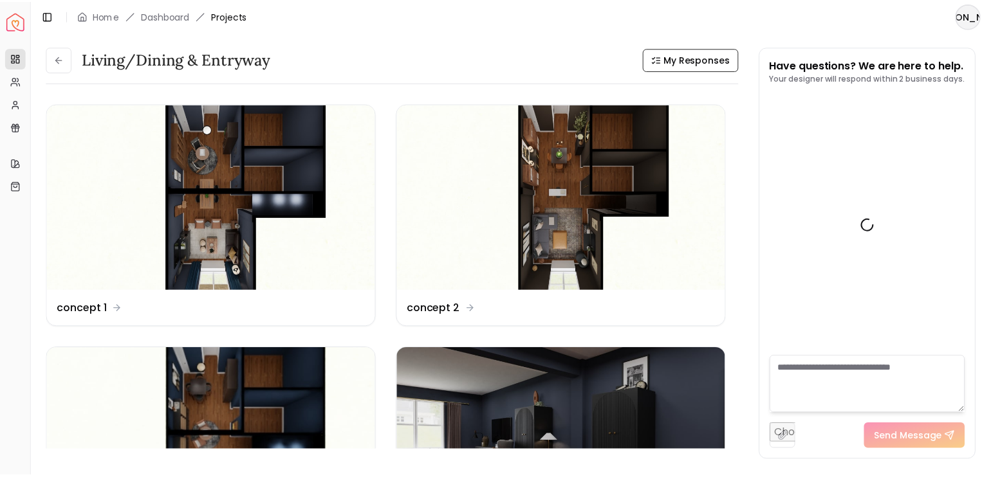
scroll to position [2677, 0]
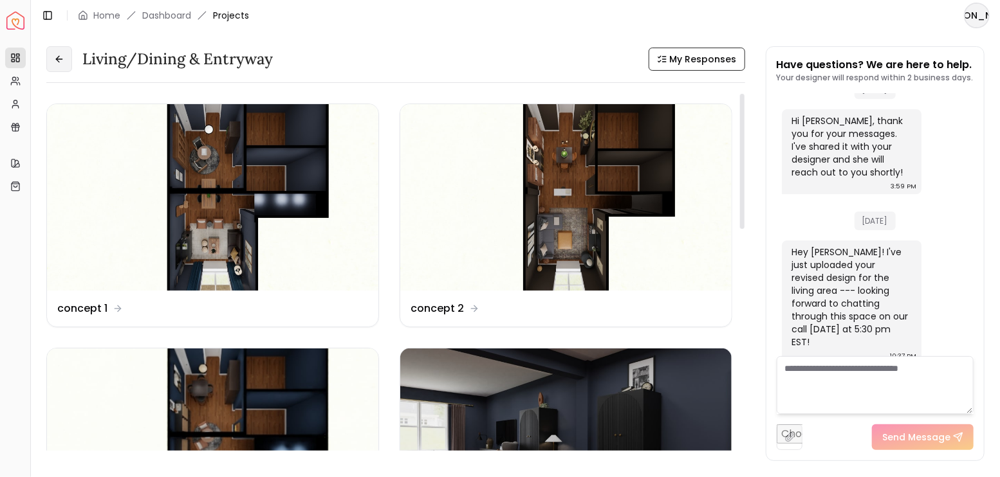
click at [69, 59] on button at bounding box center [59, 59] width 26 height 26
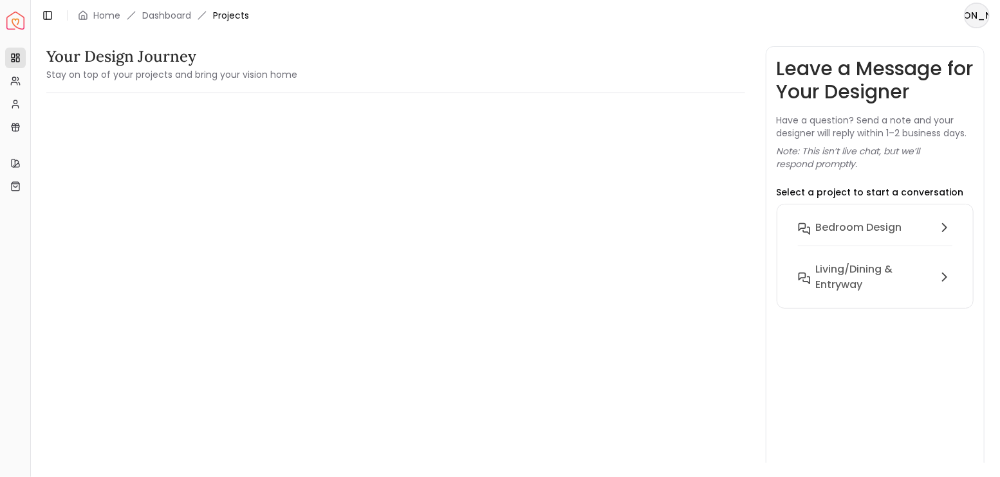
click at [20, 24] on img "Spacejoy" at bounding box center [15, 21] width 18 height 18
